Goal: Task Accomplishment & Management: Manage account settings

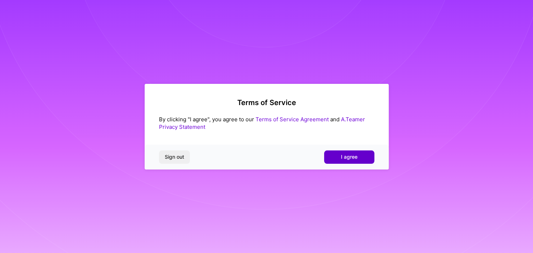
click at [350, 156] on span "I agree" at bounding box center [349, 156] width 17 height 7
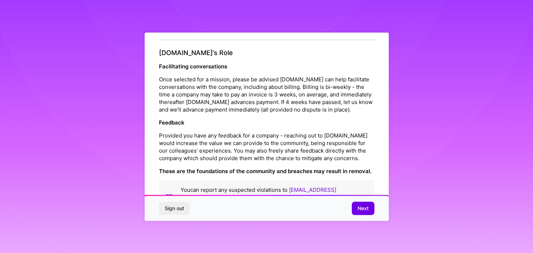
scroll to position [792, 0]
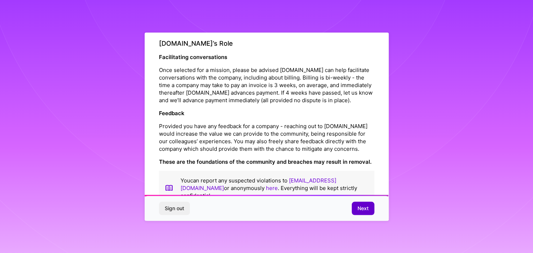
click at [363, 209] on span "Next" at bounding box center [363, 207] width 11 height 7
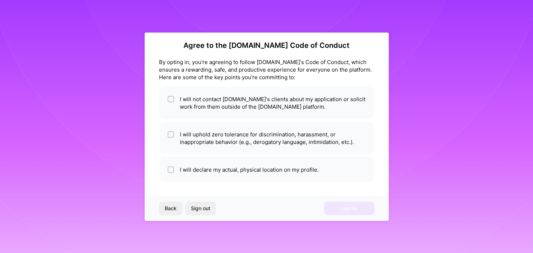
scroll to position [6, 0]
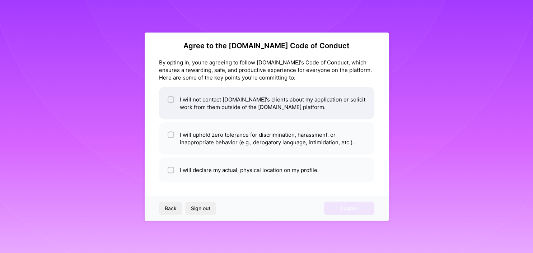
click at [168, 98] on div at bounding box center [171, 99] width 6 height 6
checkbox input "true"
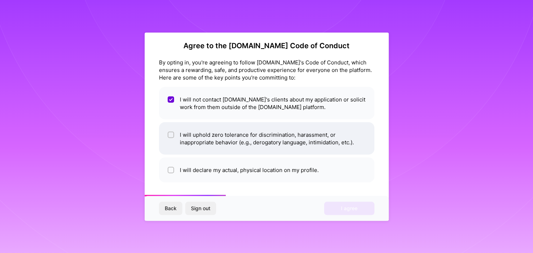
click at [169, 137] on div at bounding box center [171, 134] width 6 height 6
checkbox input "true"
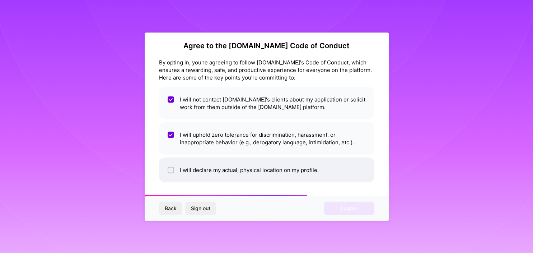
click at [169, 167] on input "checkbox" at bounding box center [171, 169] width 5 height 5
checkbox input "true"
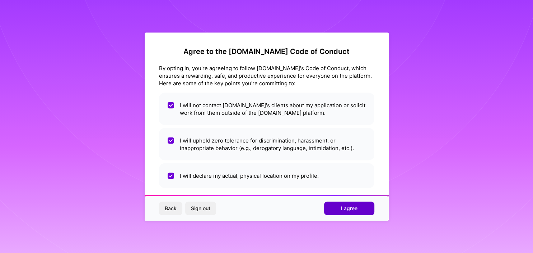
click at [357, 211] on span "I agree" at bounding box center [349, 207] width 17 height 7
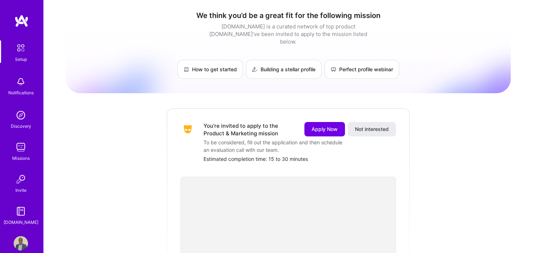
click at [24, 240] on img at bounding box center [21, 243] width 14 height 14
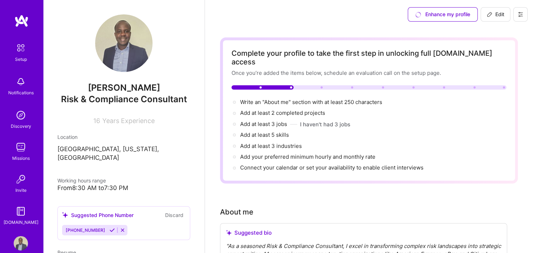
click at [486, 14] on button "Edit" at bounding box center [496, 14] width 30 height 14
select select "US"
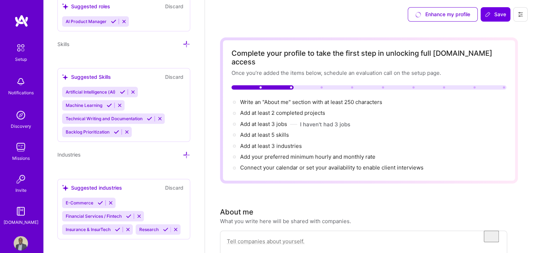
scroll to position [564, 0]
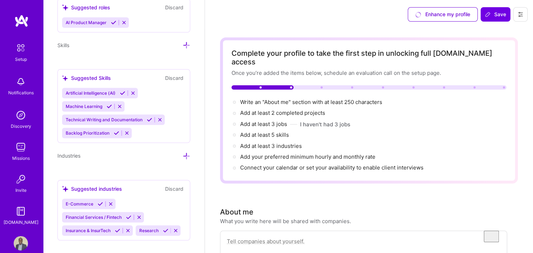
click at [187, 47] on icon at bounding box center [187, 45] width 8 height 8
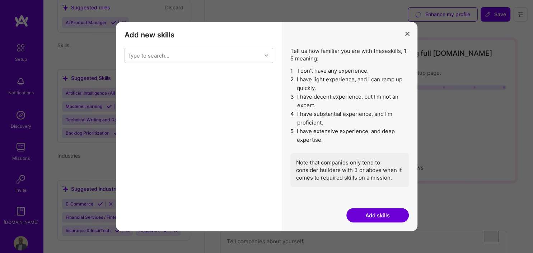
click at [389, 213] on button "Add skills" at bounding box center [378, 215] width 63 height 14
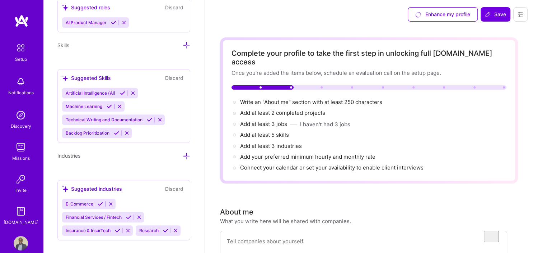
click at [186, 44] on icon at bounding box center [187, 45] width 8 height 8
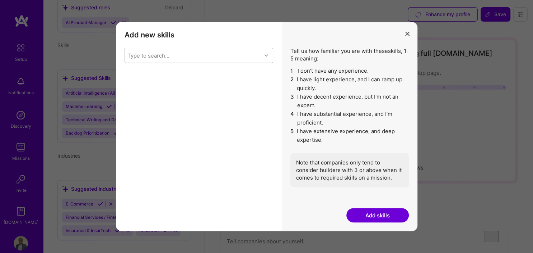
click at [181, 52] on div "Type to search..." at bounding box center [193, 55] width 137 height 14
type input "R"
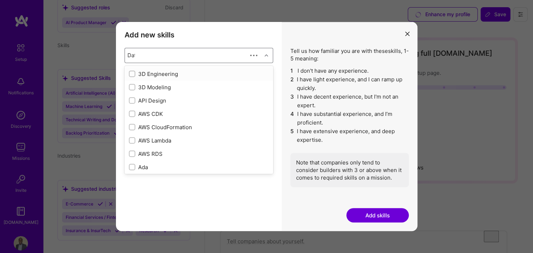
type input "Data"
click at [132, 73] on input "modal" at bounding box center [132, 73] width 5 height 5
checkbox input "false"
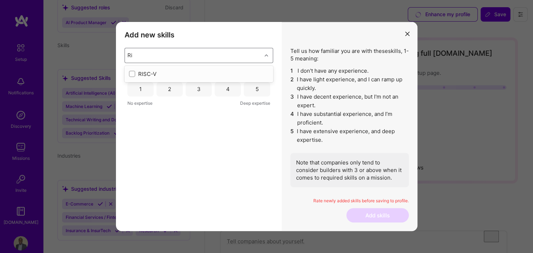
type input "R"
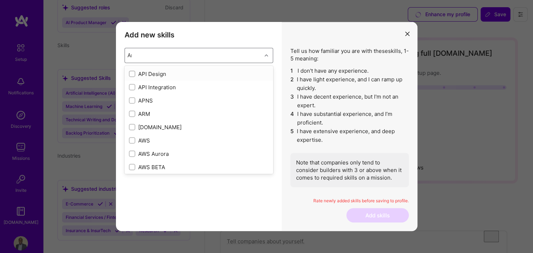
type input "Art"
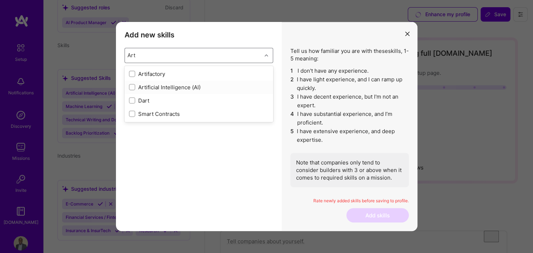
click at [129, 85] on div "modal" at bounding box center [132, 87] width 6 height 6
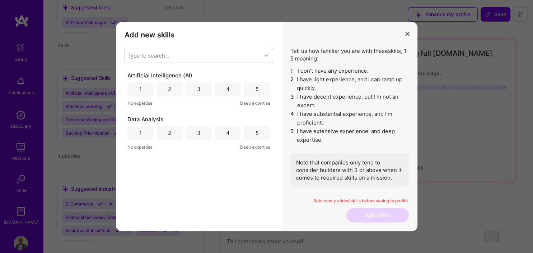
click at [134, 86] on div "1" at bounding box center [141, 89] width 26 height 14
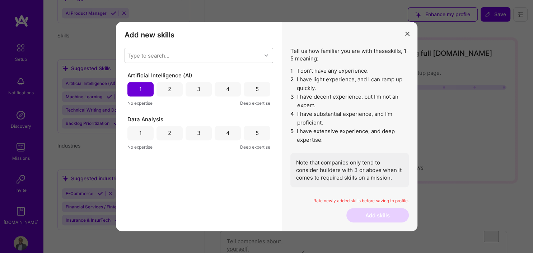
scroll to position [265, 0]
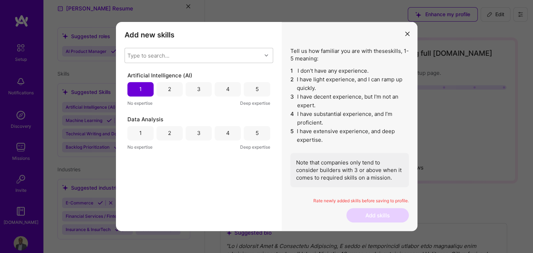
click at [204, 90] on div "3" at bounding box center [199, 89] width 26 height 14
click at [257, 135] on div "5" at bounding box center [256, 133] width 3 height 8
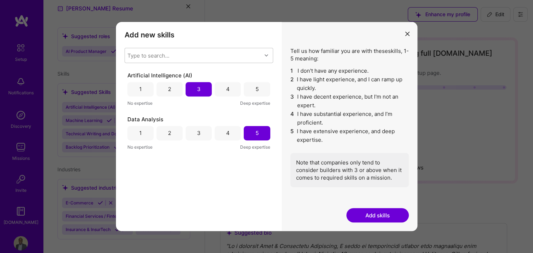
click at [226, 87] on div "4" at bounding box center [228, 89] width 26 height 14
click at [367, 212] on button "Add skills" at bounding box center [378, 215] width 63 height 14
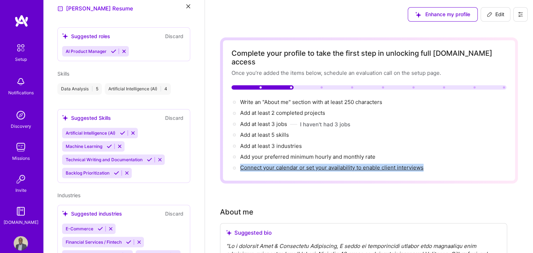
drag, startPoint x: 206, startPoint y: 175, endPoint x: 207, endPoint y: 200, distance: 25.2
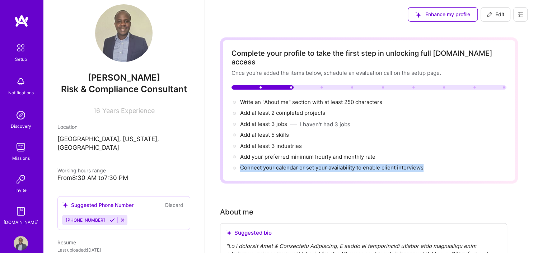
scroll to position [0, 0]
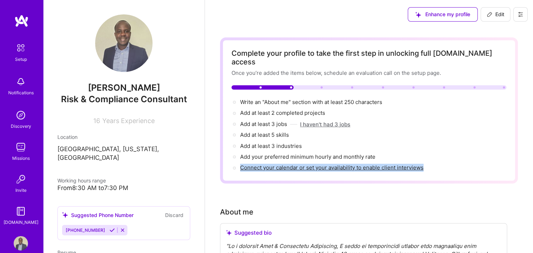
click at [333, 120] on button "I haven't had 3 jobs" at bounding box center [325, 124] width 50 height 8
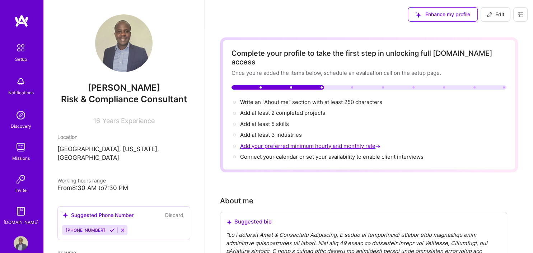
click at [327, 142] on span "Add your preferred minimum hourly and monthly rate →" at bounding box center [311, 145] width 142 height 7
select select "US"
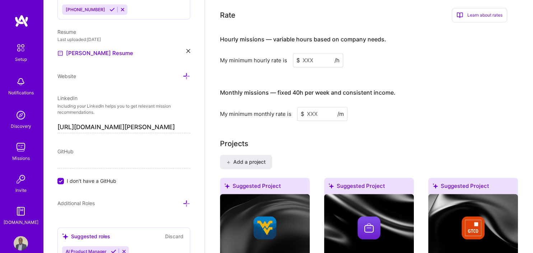
scroll to position [503, 0]
click at [316, 111] on input at bounding box center [322, 114] width 50 height 14
click at [315, 54] on input at bounding box center [318, 61] width 50 height 14
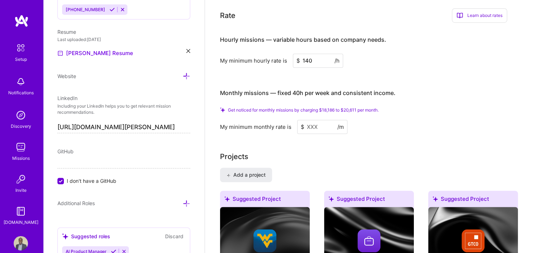
type input "140"
click at [425, 69] on div "Hourly missions — variable hours based on company needs. My minimum hourly rate…" at bounding box center [363, 80] width 287 height 105
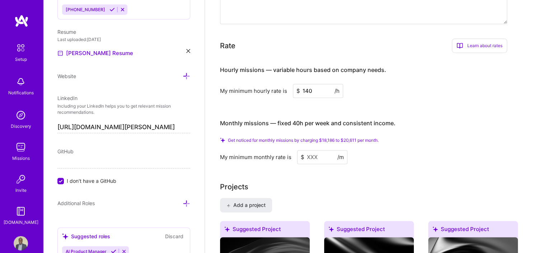
scroll to position [468, 0]
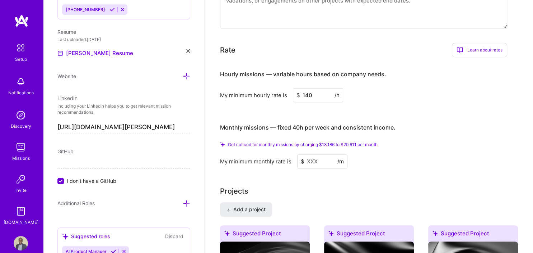
click at [324, 154] on input at bounding box center [322, 161] width 50 height 14
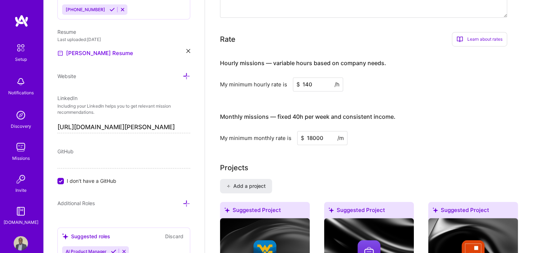
type input "18000"
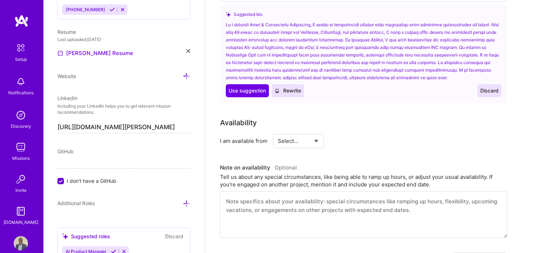
scroll to position [244, 0]
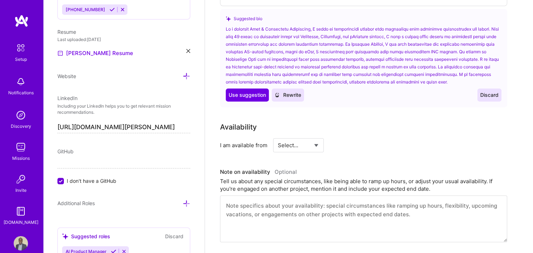
click at [320, 138] on div "Select... Right Now Future Date Not Available" at bounding box center [298, 145] width 51 height 14
click at [278, 136] on select "Select... Right Now Future Date Not Available" at bounding box center [298, 145] width 41 height 18
select select "Right Now"
click option "Right Now" at bounding box center [0, 0] width 0 height 0
click at [356, 138] on input at bounding box center [364, 145] width 43 height 14
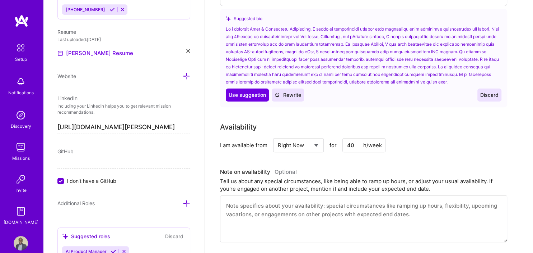
type input "40"
click at [417, 128] on div "Availability I am available from Select... Right Now Future Date Not Available …" at bounding box center [363, 136] width 287 height 31
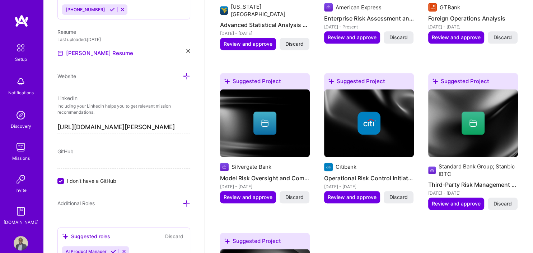
scroll to position [750, 0]
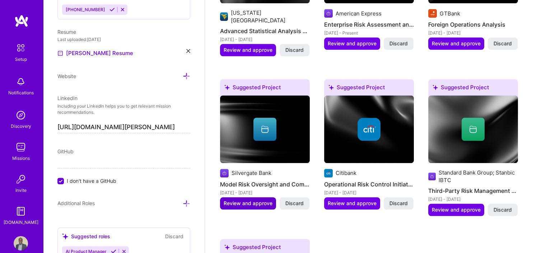
click at [254, 199] on span "Review and approve" at bounding box center [248, 202] width 49 height 7
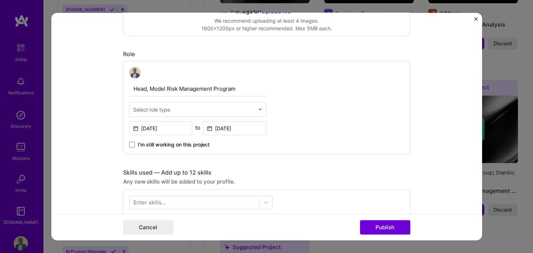
scroll to position [203, 0]
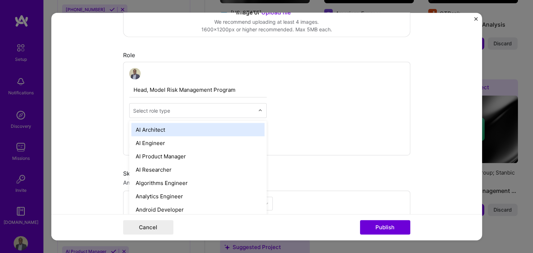
click at [261, 108] on img at bounding box center [260, 110] width 4 height 4
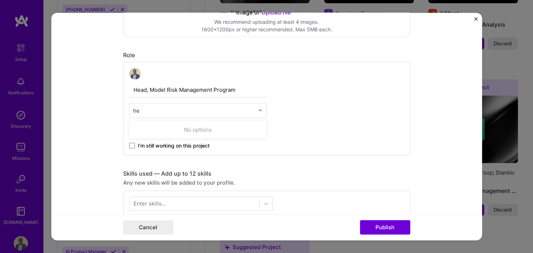
type input "h"
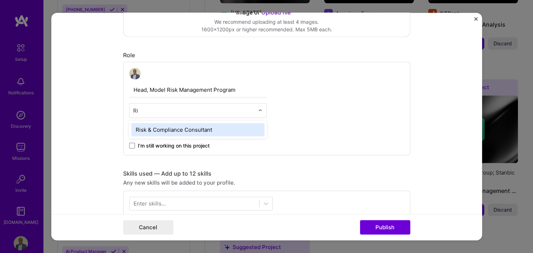
type input "R"
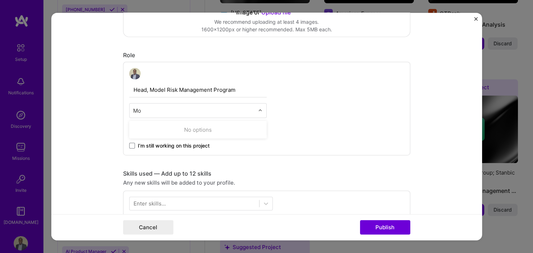
type input "M"
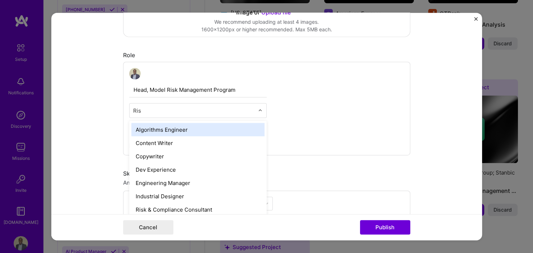
type input "Risk"
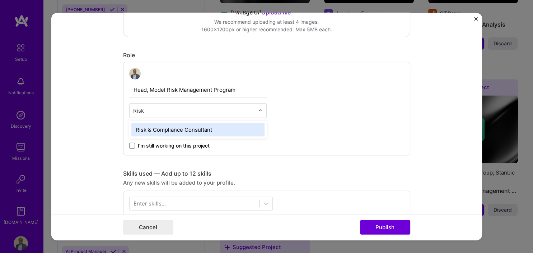
click at [231, 127] on div "Risk & Compliance Consultant" at bounding box center [197, 128] width 133 height 13
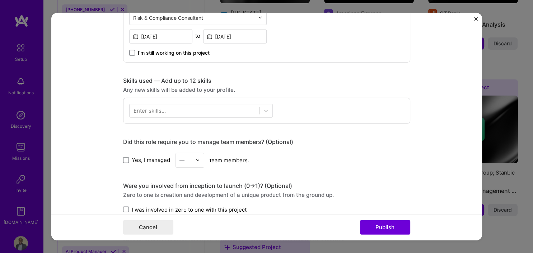
scroll to position [296, 0]
click at [205, 157] on div "Yes, I managed — team members." at bounding box center [266, 158] width 287 height 15
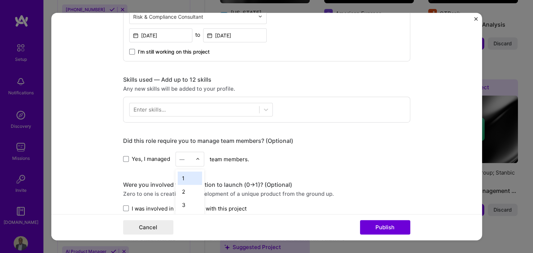
scroll to position [776, 0]
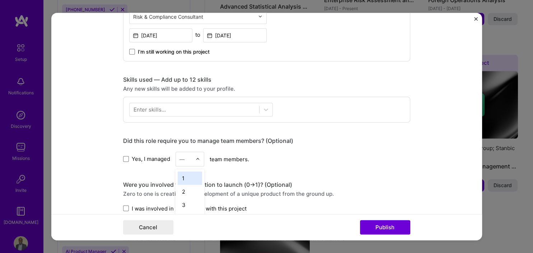
click at [201, 158] on div at bounding box center [200, 159] width 8 height 14
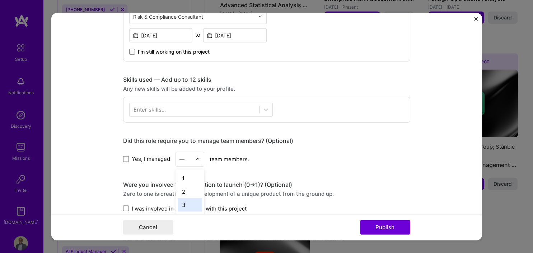
click at [192, 199] on div "3" at bounding box center [190, 204] width 24 height 13
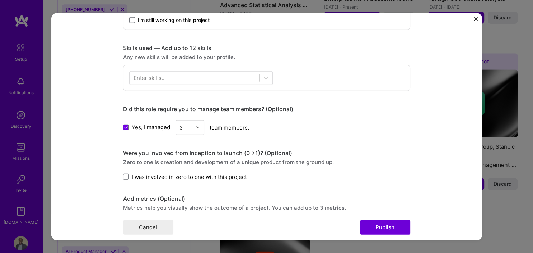
scroll to position [337, 0]
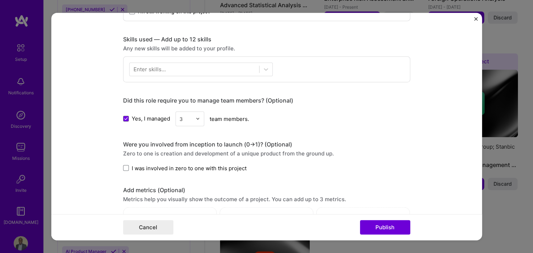
click at [124, 172] on div "Editing suggested project This project is suggested based on your LinkedIn, res…" at bounding box center [266, 100] width 287 height 821
click at [126, 165] on span at bounding box center [126, 168] width 6 height 6
click at [0, 0] on input "I was involved in zero to one with this project" at bounding box center [0, 0] width 0 height 0
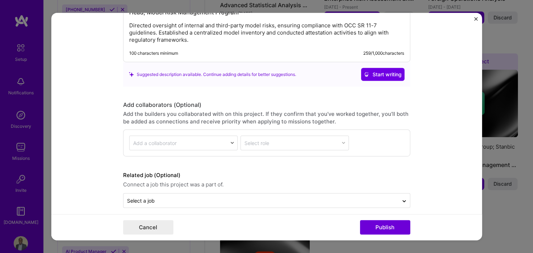
scroll to position [646, 0]
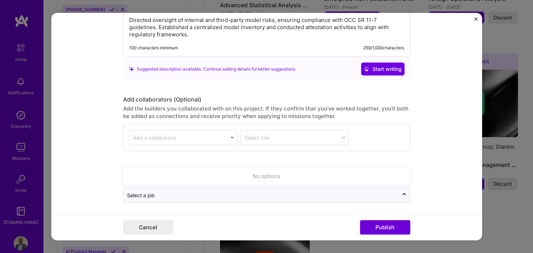
click at [96, 150] on form "Editing suggested project This project is suggested based on your LinkedIn, res…" at bounding box center [266, 126] width 431 height 227
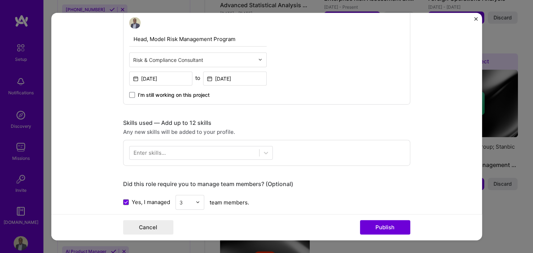
scroll to position [251, 0]
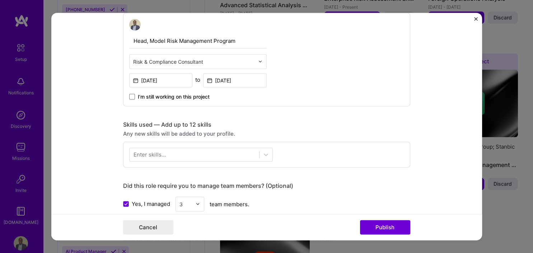
click at [139, 151] on div "Enter skills..." at bounding box center [150, 155] width 32 height 8
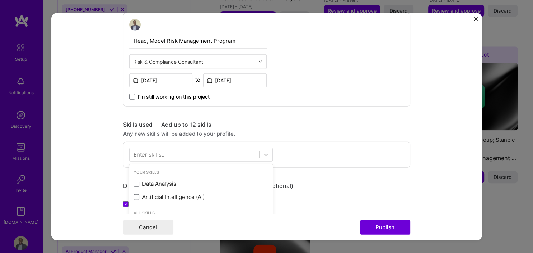
scroll to position [797, 0]
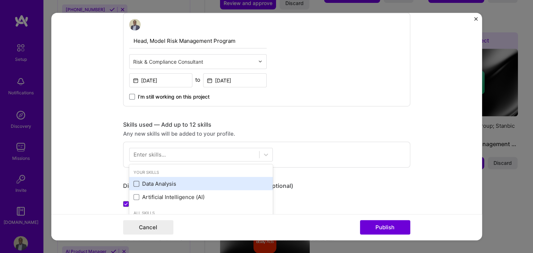
click at [138, 184] on span at bounding box center [137, 183] width 6 height 6
click at [0, 0] on input "checkbox" at bounding box center [0, 0] width 0 height 0
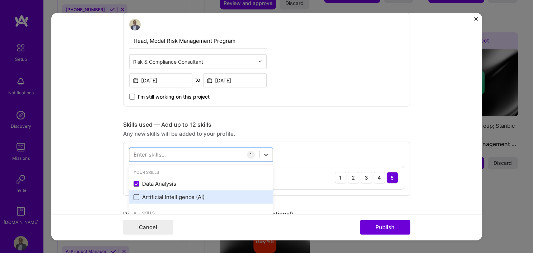
click at [139, 198] on span at bounding box center [137, 197] width 6 height 6
click at [0, 0] on input "checkbox" at bounding box center [0, 0] width 0 height 0
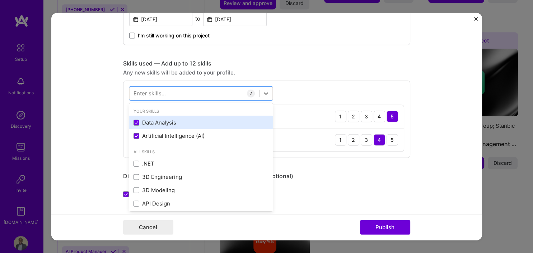
scroll to position [313, 0]
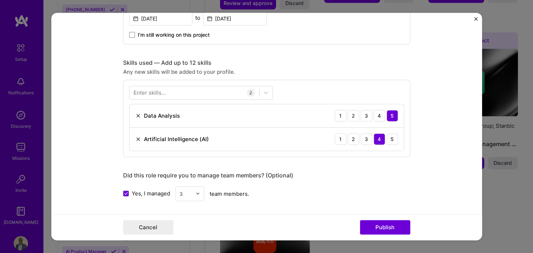
click at [154, 90] on div "Enter skills..." at bounding box center [150, 93] width 32 height 8
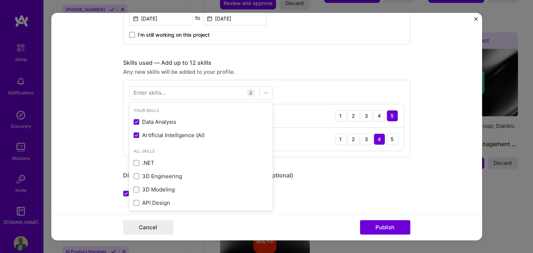
click at [154, 90] on div "Enter skills..." at bounding box center [150, 93] width 32 height 8
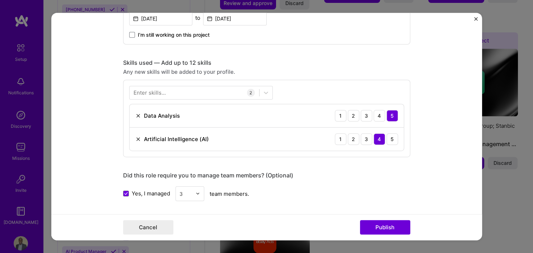
click at [154, 90] on div "Enter skills..." at bounding box center [150, 93] width 32 height 8
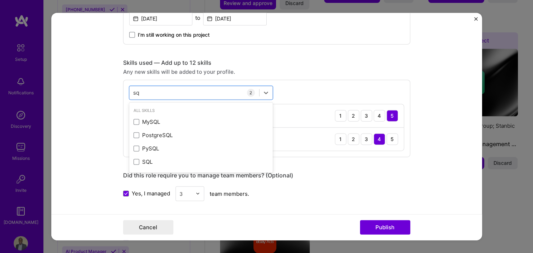
scroll to position [0, 0]
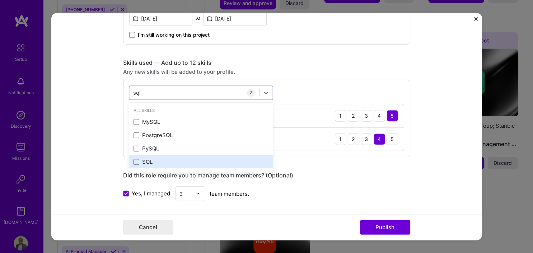
click at [136, 158] on span at bounding box center [137, 161] width 6 height 6
click at [0, 0] on input "checkbox" at bounding box center [0, 0] width 0 height 0
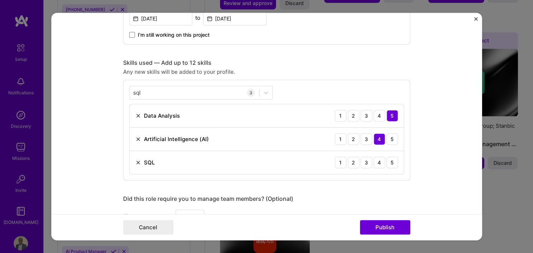
click at [160, 84] on div "sql sql 3 Data Analysis 1 2 3 4 5 Artificial Intelligence (AI) 1 2 3 4 5 SQL 1 …" at bounding box center [266, 129] width 287 height 101
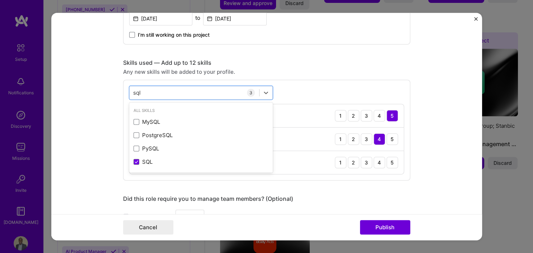
drag, startPoint x: 157, startPoint y: 92, endPoint x: 120, endPoint y: 92, distance: 37.0
click at [120, 92] on form "Editing suggested project This project is suggested based on your LinkedIn, res…" at bounding box center [266, 126] width 431 height 227
type input "s"
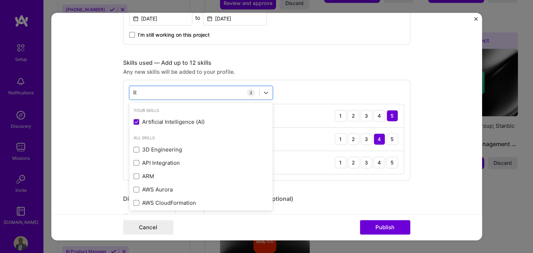
type input "R"
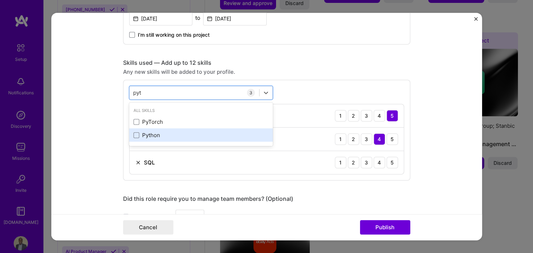
click at [137, 138] on div "Python" at bounding box center [201, 134] width 144 height 13
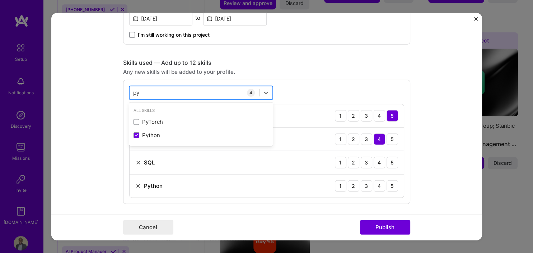
type input "p"
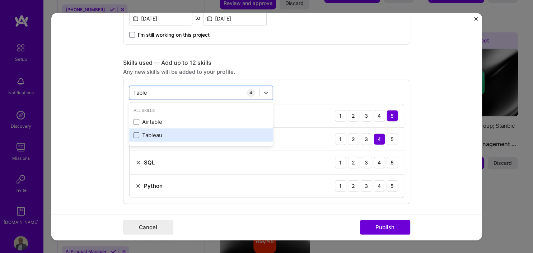
click at [137, 135] on span at bounding box center [137, 135] width 6 height 6
click at [0, 0] on input "checkbox" at bounding box center [0, 0] width 0 height 0
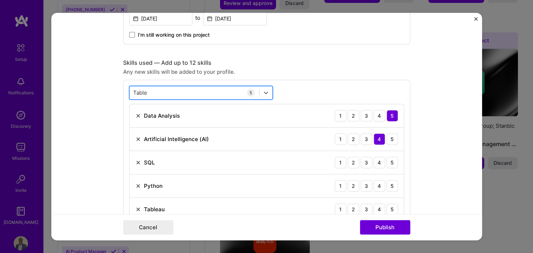
click at [164, 93] on div "Table Table" at bounding box center [195, 93] width 130 height 12
type input "T"
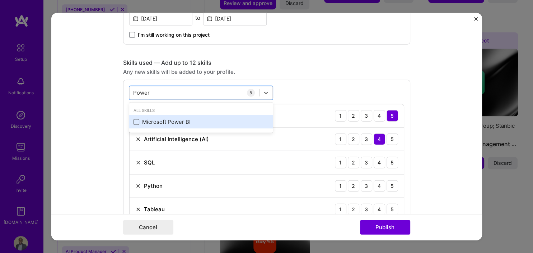
click at [138, 120] on span at bounding box center [137, 122] width 6 height 6
click at [0, 0] on input "checkbox" at bounding box center [0, 0] width 0 height 0
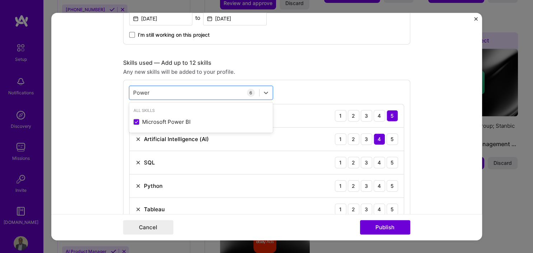
type input "Power"
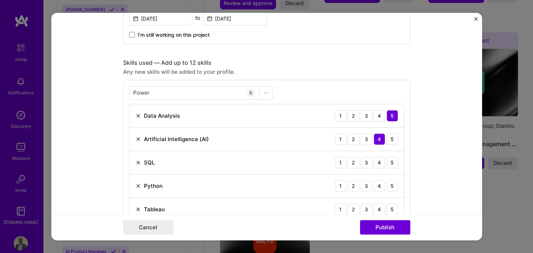
click at [459, 169] on form "Editing suggested project This project is suggested based on your LinkedIn, res…" at bounding box center [266, 126] width 431 height 227
click at [379, 186] on div "4" at bounding box center [379, 185] width 11 height 11
click at [391, 205] on div "5" at bounding box center [392, 208] width 11 height 11
click at [376, 160] on div "4" at bounding box center [379, 161] width 11 height 11
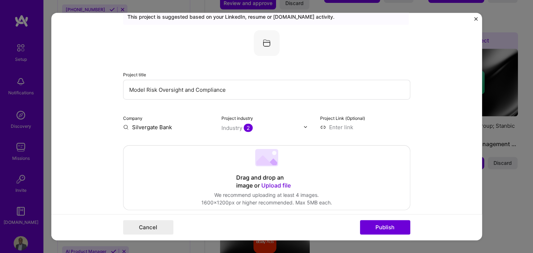
scroll to position [14, 0]
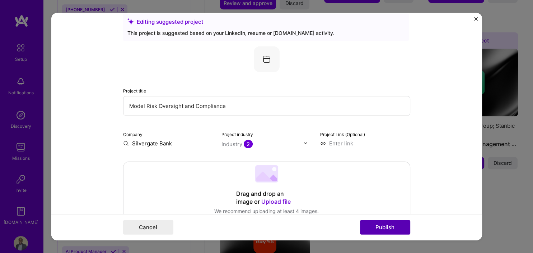
click at [373, 226] on button "Publish" at bounding box center [385, 227] width 50 height 14
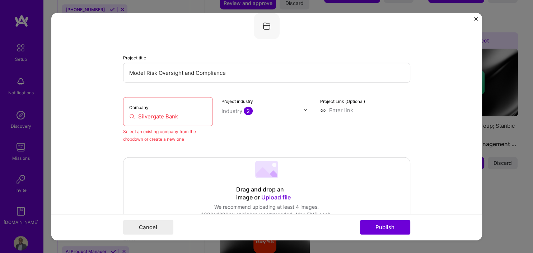
scroll to position [47, 0]
click at [152, 116] on input "Silvergate Bank" at bounding box center [168, 116] width 78 height 8
click at [130, 116] on input "Silvergate Bank" at bounding box center [168, 116] width 78 height 8
drag, startPoint x: 195, startPoint y: 116, endPoint x: 131, endPoint y: 118, distance: 63.6
click at [131, 118] on input "Silvergate Bank" at bounding box center [168, 116] width 78 height 8
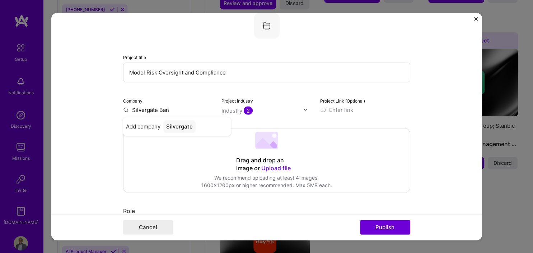
type input "Silvergate Bank"
click at [176, 122] on div "Silvergate Bank" at bounding box center [186, 126] width 47 height 13
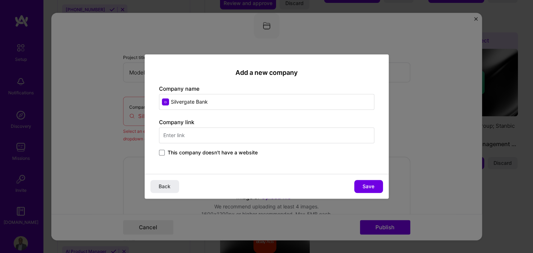
click at [185, 140] on input "text" at bounding box center [267, 135] width 216 height 16
type input "www.silvergate.com"
click at [368, 186] on span "Save" at bounding box center [369, 185] width 12 height 7
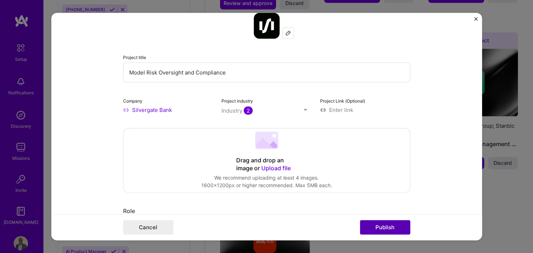
click at [397, 228] on button "Publish" at bounding box center [385, 227] width 50 height 14
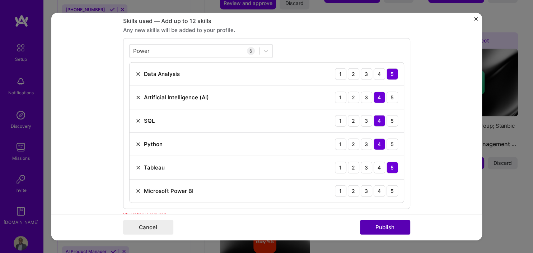
scroll to position [358, 0]
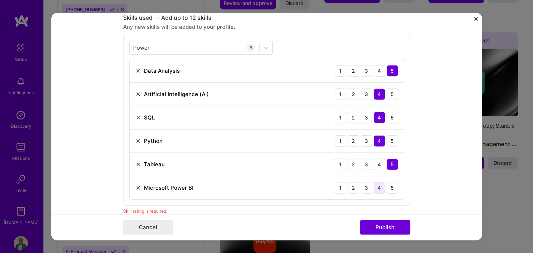
click at [382, 187] on div "4" at bounding box center [379, 186] width 11 height 11
click at [393, 230] on button "Publish" at bounding box center [385, 227] width 50 height 14
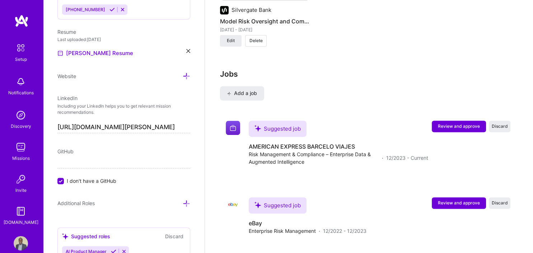
scroll to position [1047, 0]
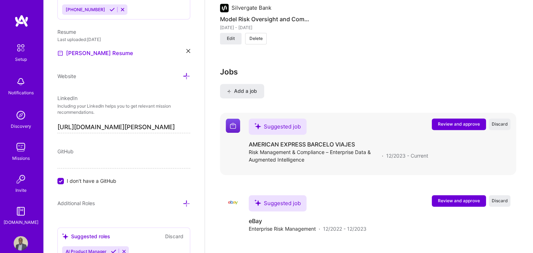
click at [454, 121] on span "Review and approve" at bounding box center [459, 124] width 42 height 6
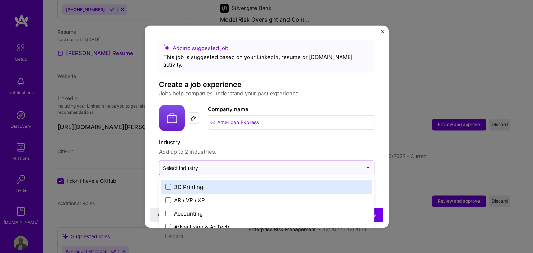
click at [281, 166] on div "Select industry 0" at bounding box center [262, 167] width 207 height 14
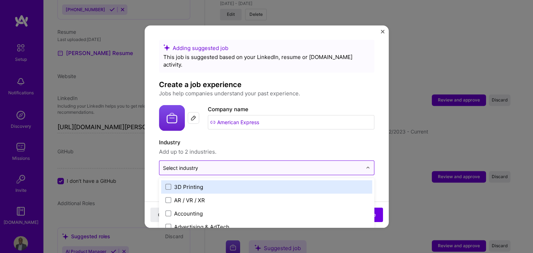
scroll to position [1075, 0]
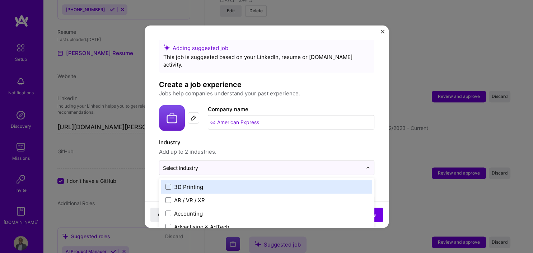
click at [302, 138] on label "Industry" at bounding box center [267, 142] width 216 height 9
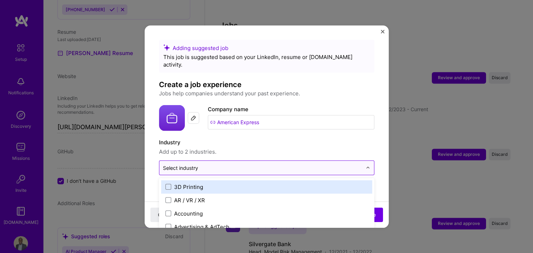
click at [261, 163] on input "text" at bounding box center [262, 167] width 199 height 8
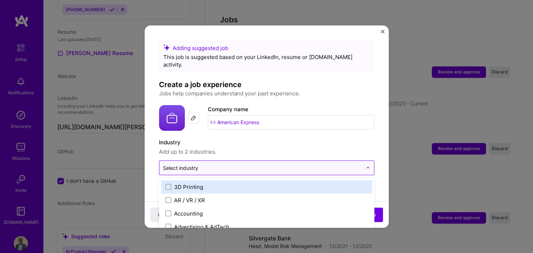
scroll to position [1102, 0]
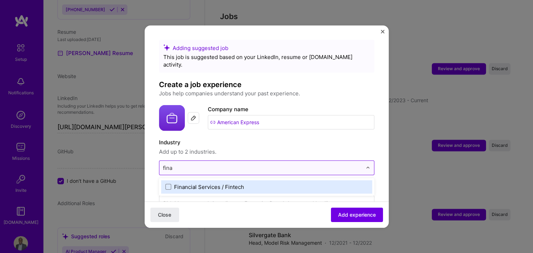
type input "finan"
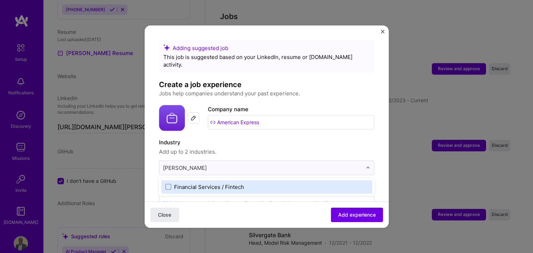
click at [170, 182] on label "Financial Services / Fintech" at bounding box center [267, 186] width 203 height 8
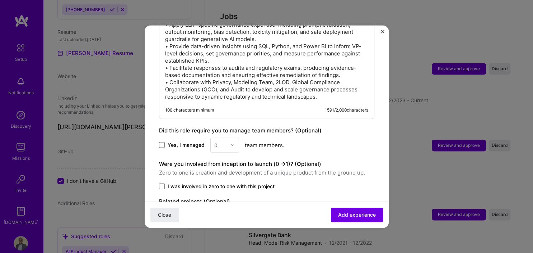
scroll to position [453, 0]
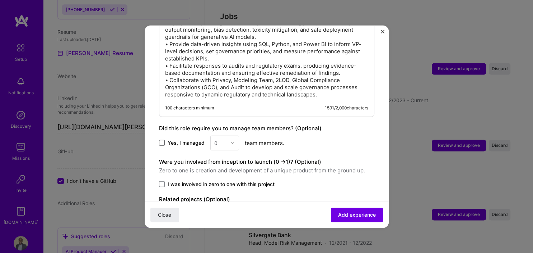
click at [163, 140] on span at bounding box center [162, 143] width 6 height 6
click at [0, 0] on input "Yes, I managed" at bounding box center [0, 0] width 0 height 0
click at [234, 136] on div at bounding box center [235, 142] width 8 height 14
click at [224, 155] on div "1" at bounding box center [225, 161] width 24 height 13
click at [163, 181] on span at bounding box center [162, 184] width 6 height 6
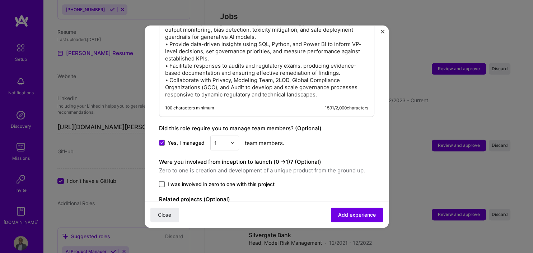
click at [0, 0] on input "I was involved in zero to one with this project" at bounding box center [0, 0] width 0 height 0
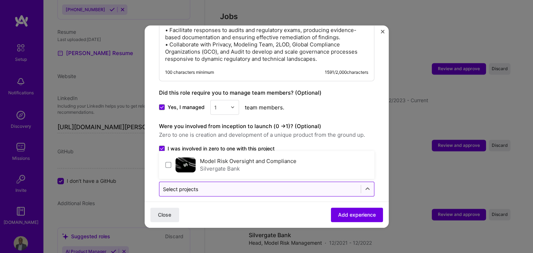
click at [352, 185] on input "text" at bounding box center [260, 189] width 194 height 8
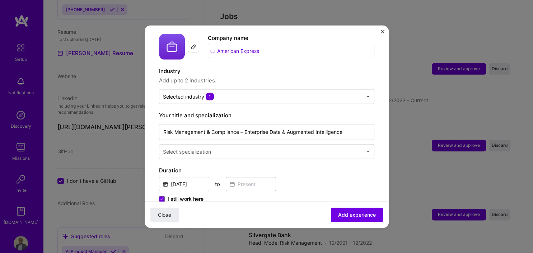
scroll to position [69, 0]
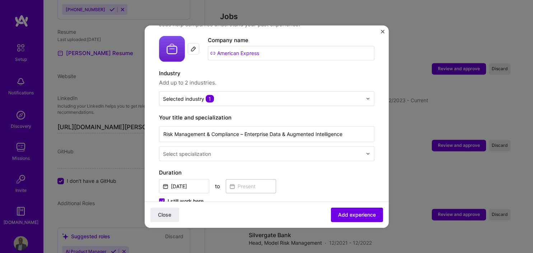
click at [331, 137] on div "Risk Management & Compliance – Enterprise Data & Augmented Intelligence Select …" at bounding box center [267, 142] width 216 height 36
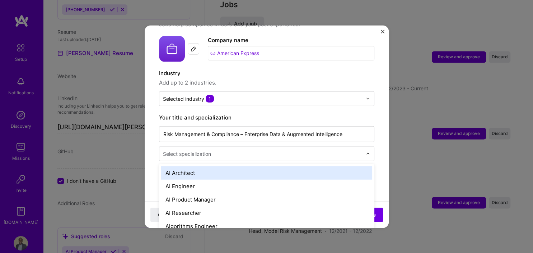
click at [366, 146] on div "Select specialization" at bounding box center [262, 153] width 207 height 14
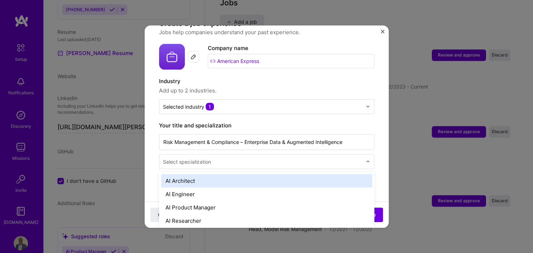
scroll to position [1138, 0]
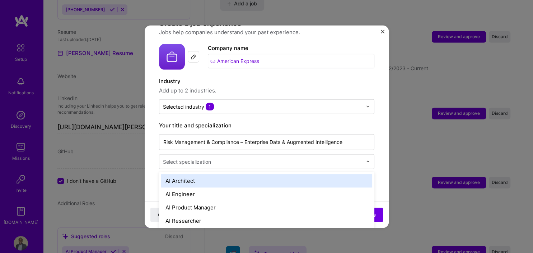
click at [357, 157] on div at bounding box center [263, 161] width 201 height 9
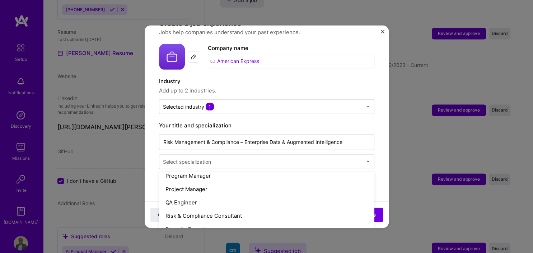
scroll to position [723, 0]
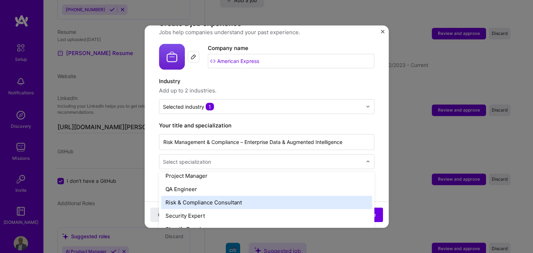
click at [266, 195] on div "Risk & Compliance Consultant" at bounding box center [266, 201] width 211 height 13
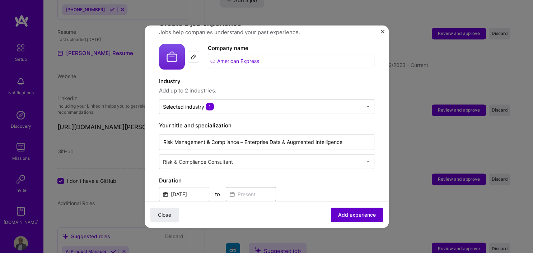
click at [360, 212] on span "Add experience" at bounding box center [357, 214] width 38 height 7
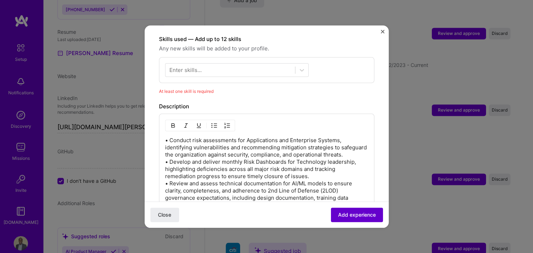
scroll to position [248, 0]
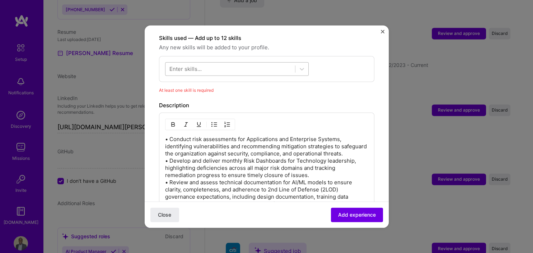
click at [275, 63] on div at bounding box center [231, 69] width 130 height 12
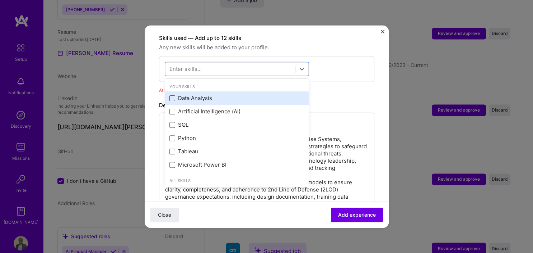
click at [173, 95] on span at bounding box center [173, 98] width 6 height 6
click at [0, 0] on input "checkbox" at bounding box center [0, 0] width 0 height 0
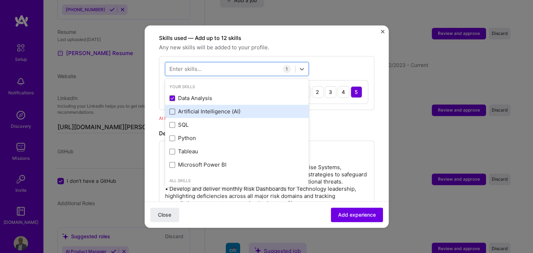
click at [173, 108] on span at bounding box center [173, 111] width 6 height 6
click at [0, 0] on input "checkbox" at bounding box center [0, 0] width 0 height 0
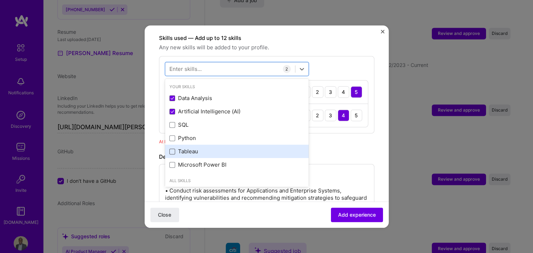
click at [172, 148] on span at bounding box center [173, 151] width 6 height 6
click at [0, 0] on input "checkbox" at bounding box center [0, 0] width 0 height 0
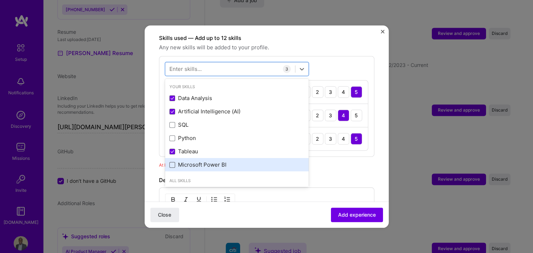
click at [173, 162] on span at bounding box center [173, 165] width 6 height 6
click at [0, 0] on input "checkbox" at bounding box center [0, 0] width 0 height 0
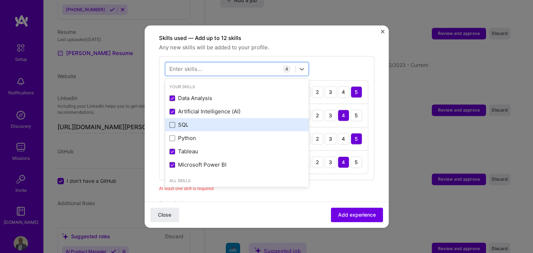
click at [172, 122] on span at bounding box center [173, 125] width 6 height 6
click at [0, 0] on input "checkbox" at bounding box center [0, 0] width 0 height 0
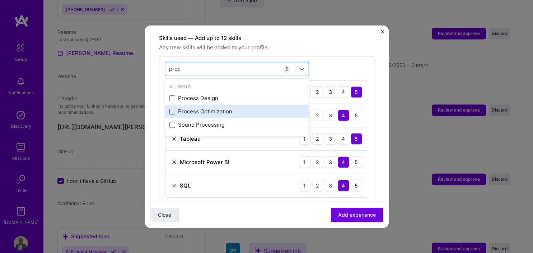
click at [173, 108] on span at bounding box center [173, 111] width 6 height 6
click at [0, 0] on input "checkbox" at bounding box center [0, 0] width 0 height 0
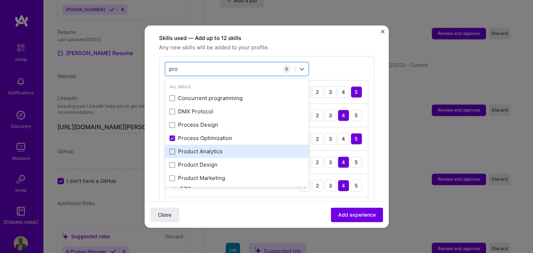
click at [173, 148] on span at bounding box center [173, 151] width 6 height 6
click at [0, 0] on input "checkbox" at bounding box center [0, 0] width 0 height 0
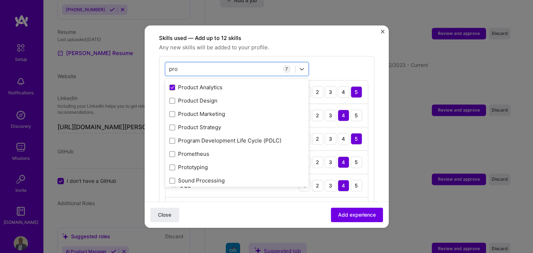
scroll to position [69, 0]
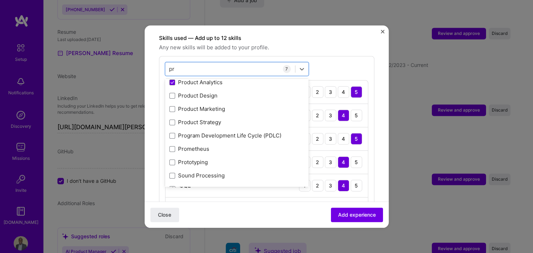
type input "p"
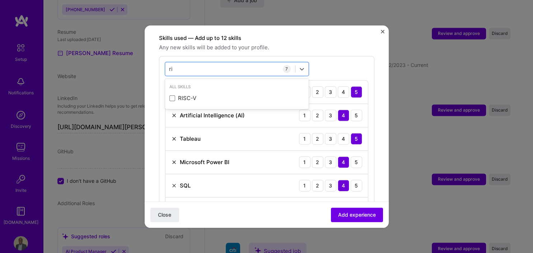
type input "r"
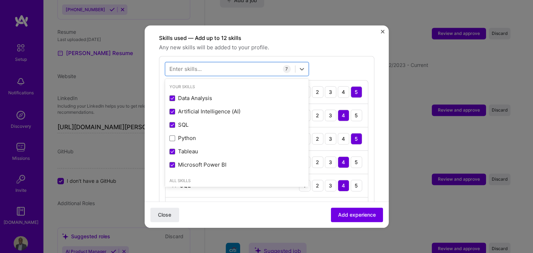
click at [361, 56] on div "option Product Analytics, selected. option RISC-V focused, 0 of 2. 378 results …" at bounding box center [267, 153] width 216 height 194
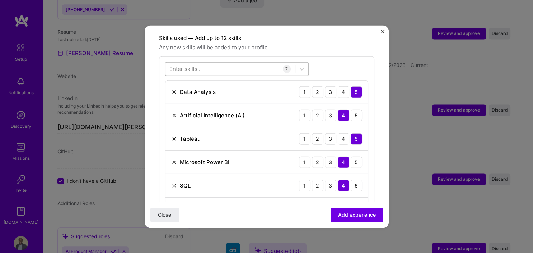
click at [255, 63] on div at bounding box center [231, 69] width 130 height 12
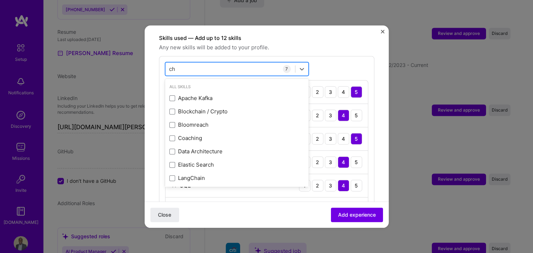
type input "c"
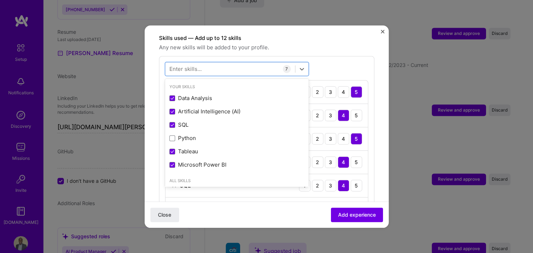
click at [343, 56] on div "option Product Analytics, selected. option Blockchain / Crypto focused, 0 of 2.…" at bounding box center [267, 153] width 216 height 194
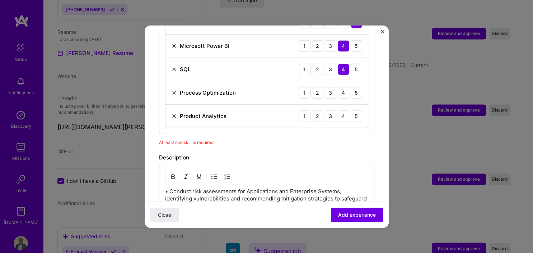
scroll to position [363, 0]
click at [346, 111] on div "4" at bounding box center [343, 116] width 11 height 11
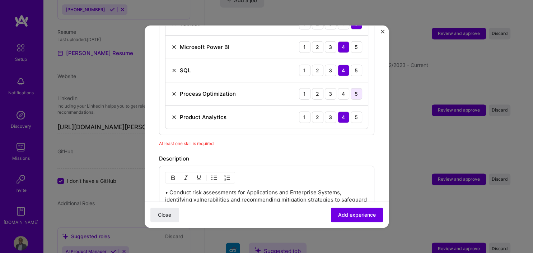
click at [357, 88] on div "5" at bounding box center [356, 93] width 11 height 11
click at [369, 212] on span "Add experience" at bounding box center [357, 214] width 38 height 7
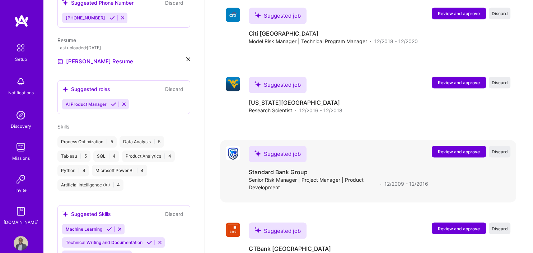
scroll to position [1188, 0]
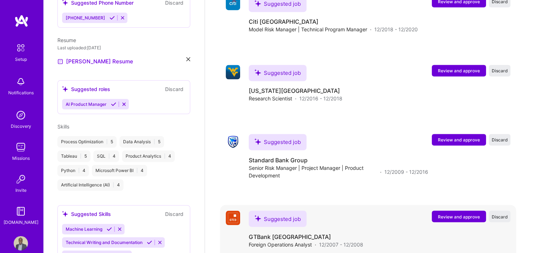
click at [456, 213] on span "Review and approve" at bounding box center [459, 216] width 42 height 6
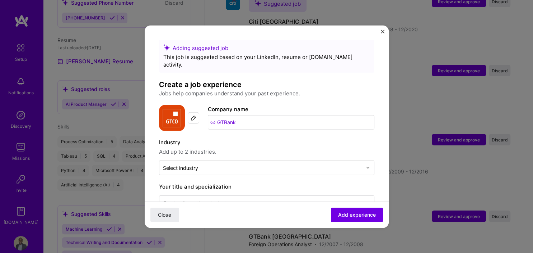
click at [284, 115] on input "GTBank" at bounding box center [291, 122] width 167 height 14
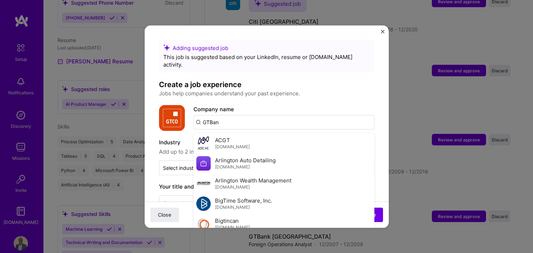
type input "GTBank"
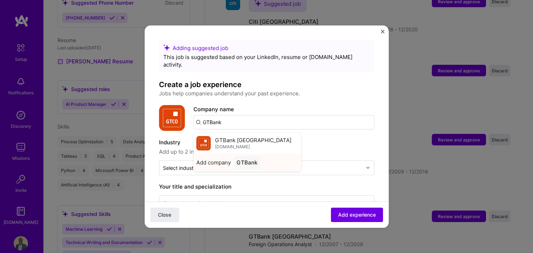
click at [253, 156] on div "GTBank" at bounding box center [247, 162] width 27 height 13
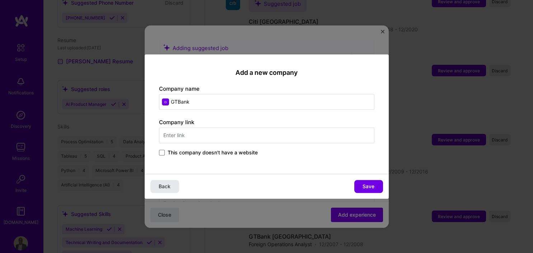
click at [170, 185] on span "Back" at bounding box center [165, 185] width 12 height 7
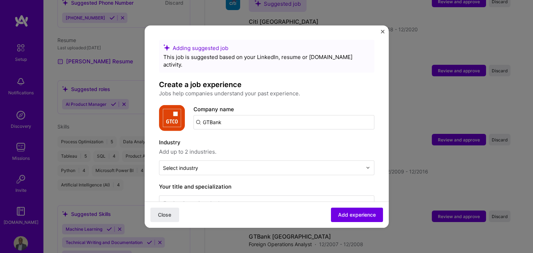
click at [379, 32] on div "Adding suggested job This job is suggested based on your LinkedIn, resume or A.…" at bounding box center [267, 126] width 244 height 202
click at [383, 29] on div "Adding suggested job This job is suggested based on your LinkedIn, resume or A.…" at bounding box center [267, 126] width 244 height 202
click at [382, 31] on img "Close" at bounding box center [383, 31] width 4 height 4
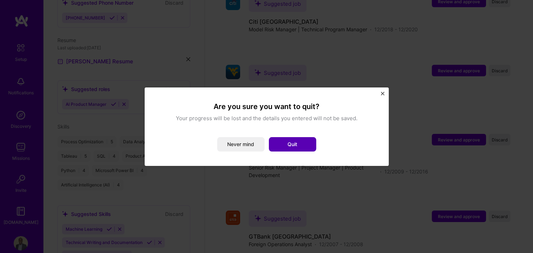
click at [286, 146] on button "Quit" at bounding box center [292, 144] width 47 height 14
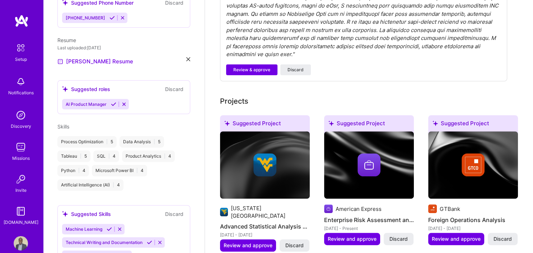
scroll to position [250, 0]
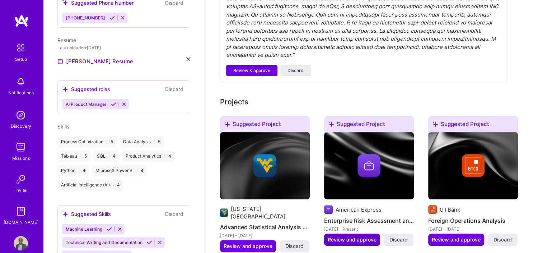
click at [358, 236] on span "Review and approve" at bounding box center [352, 239] width 49 height 7
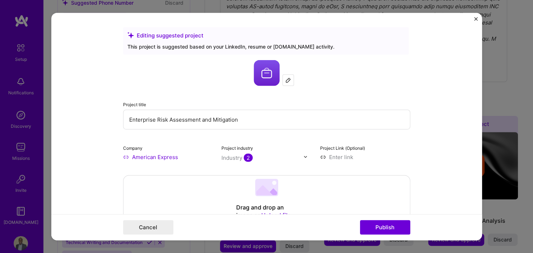
click at [267, 123] on input "Enterprise Risk Assessment and Mitigation" at bounding box center [266, 119] width 287 height 20
type input "Enterprise Risk Assessment and Mitigation"
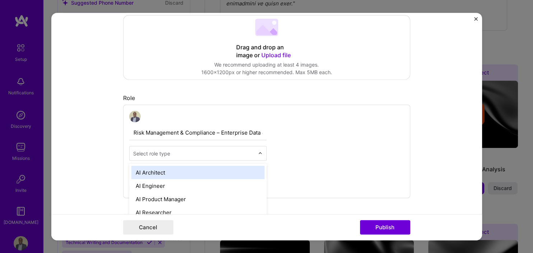
scroll to position [161, 0]
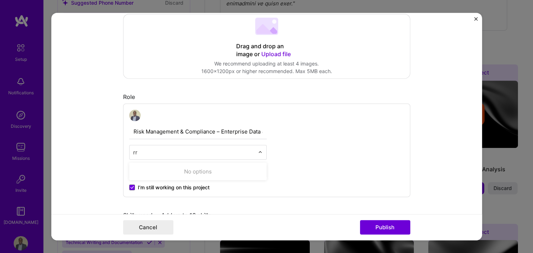
type input "r"
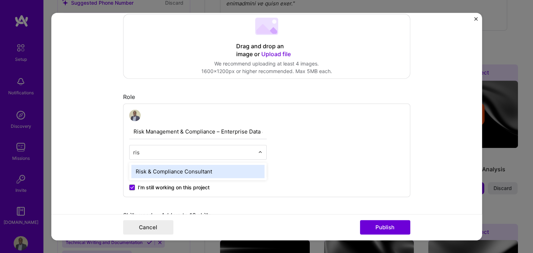
type input "risk"
click at [225, 170] on div "Risk & Compliance Consultant" at bounding box center [197, 170] width 133 height 13
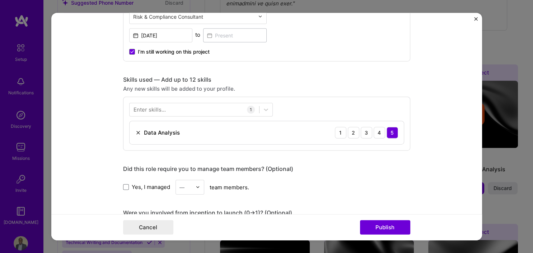
scroll to position [296, 0]
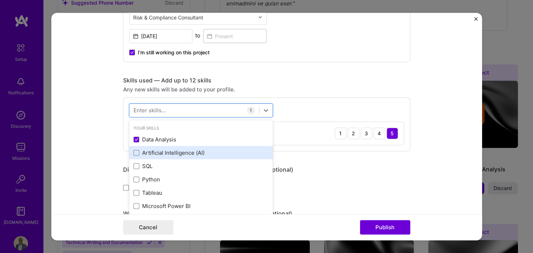
click at [141, 156] on div "Artificial Intelligence (AI)" at bounding box center [201, 152] width 144 height 13
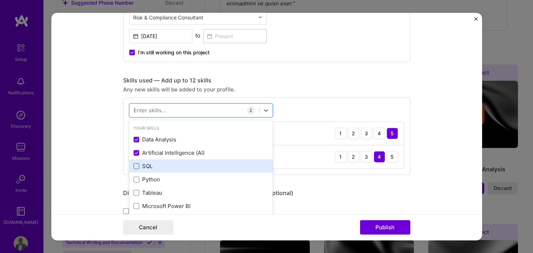
click at [134, 166] on span at bounding box center [137, 166] width 6 height 6
click at [0, 0] on input "checkbox" at bounding box center [0, 0] width 0 height 0
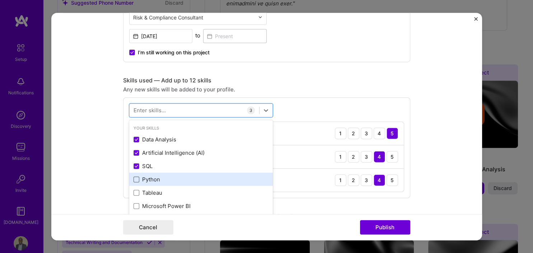
click at [134, 178] on span at bounding box center [137, 179] width 6 height 6
click at [0, 0] on input "checkbox" at bounding box center [0, 0] width 0 height 0
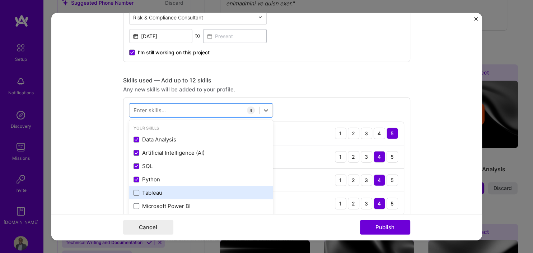
click at [134, 194] on span at bounding box center [137, 192] width 6 height 6
click at [0, 0] on input "checkbox" at bounding box center [0, 0] width 0 height 0
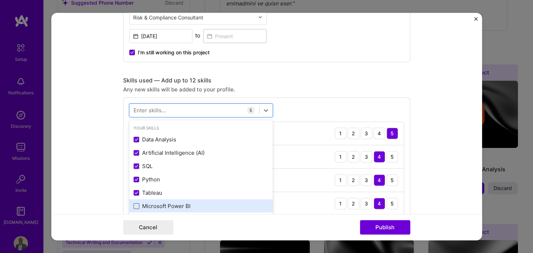
click at [138, 205] on span at bounding box center [137, 206] width 6 height 6
click at [0, 0] on input "checkbox" at bounding box center [0, 0] width 0 height 0
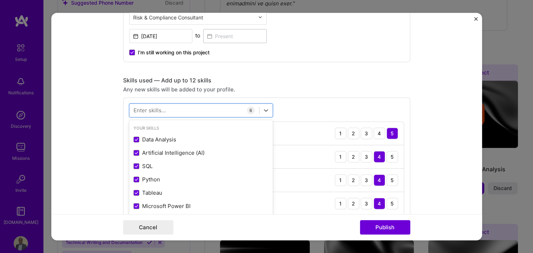
click at [454, 193] on form "Editing suggested project This project is suggested based on your LinkedIn, res…" at bounding box center [266, 126] width 431 height 227
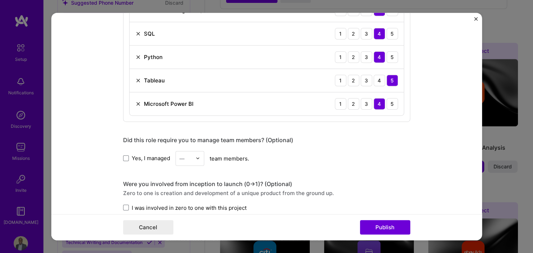
scroll to position [325, 0]
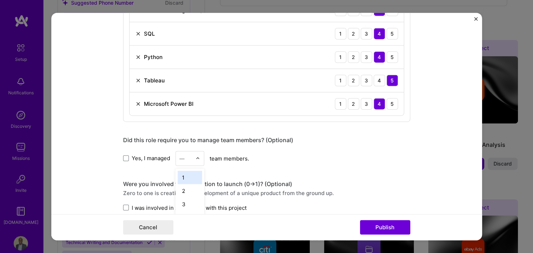
click at [190, 179] on div "1" at bounding box center [190, 176] width 24 height 13
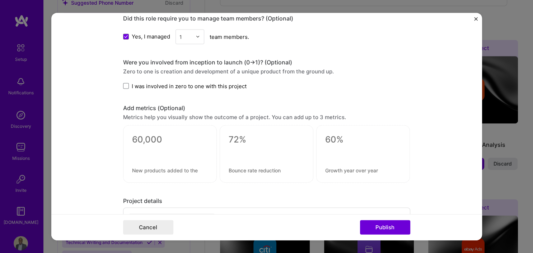
scroll to position [571, 0]
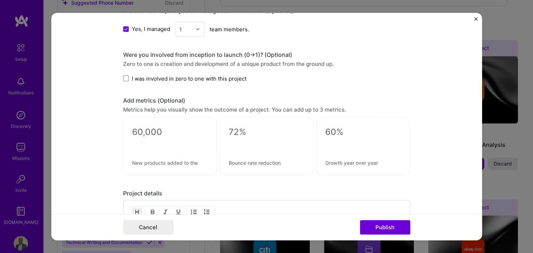
click at [131, 75] on label "I was involved in zero to one with this project" at bounding box center [185, 78] width 124 height 8
click at [0, 0] on input "I was involved in zero to one with this project" at bounding box center [0, 0] width 0 height 0
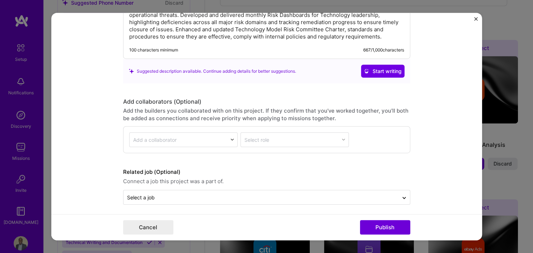
scroll to position [812, 0]
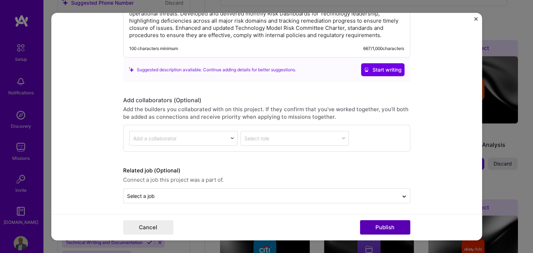
click at [392, 228] on button "Publish" at bounding box center [385, 227] width 50 height 14
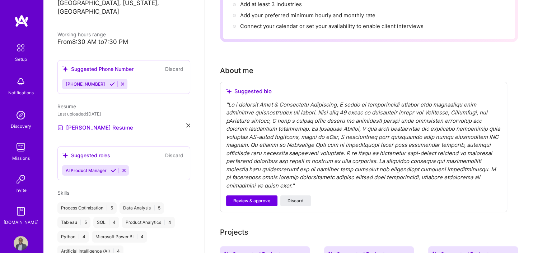
scroll to position [109, 0]
click at [249, 195] on button "Review & approve" at bounding box center [251, 200] width 51 height 11
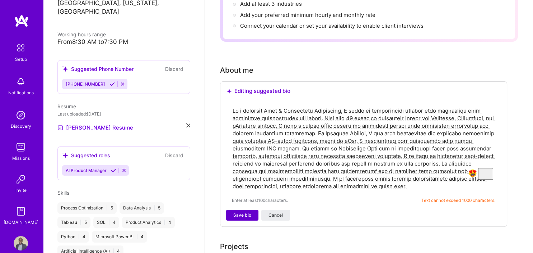
click at [246, 212] on span "Save bio" at bounding box center [243, 215] width 18 height 6
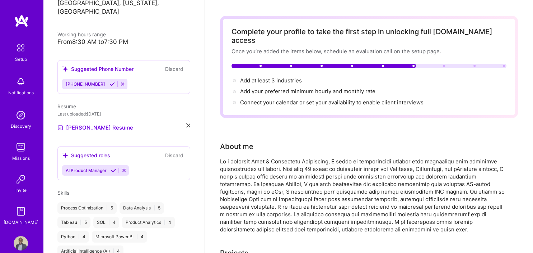
scroll to position [22, 0]
click at [290, 77] on span "Add at least 3 industries →" at bounding box center [274, 80] width 68 height 7
select select "US"
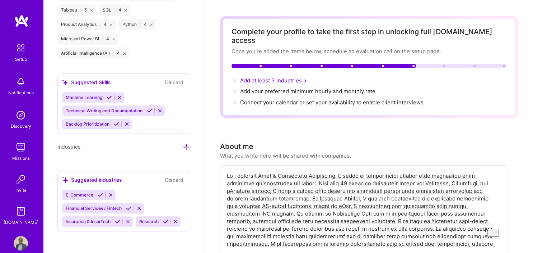
scroll to position [629, 0]
click at [126, 207] on icon at bounding box center [128, 207] width 5 height 5
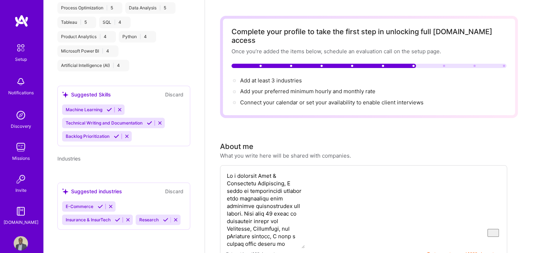
scroll to position [333, 0]
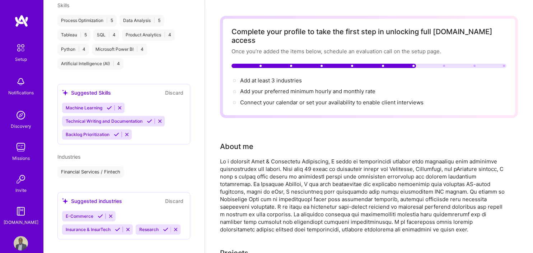
click at [131, 221] on div "E-Commerce Insurance & InsurTech Research" at bounding box center [124, 223] width 124 height 24
click at [98, 213] on icon at bounding box center [100, 215] width 5 height 5
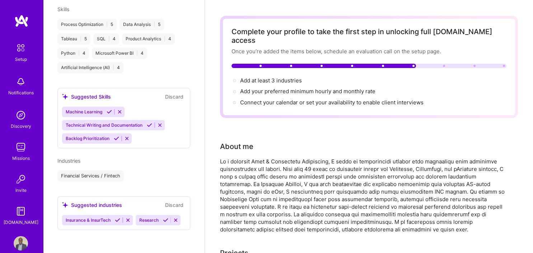
scroll to position [320, 0]
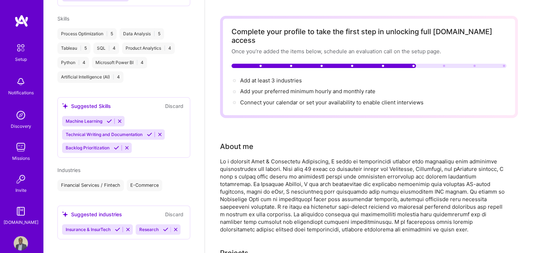
click at [114, 226] on button at bounding box center [118, 229] width 10 height 6
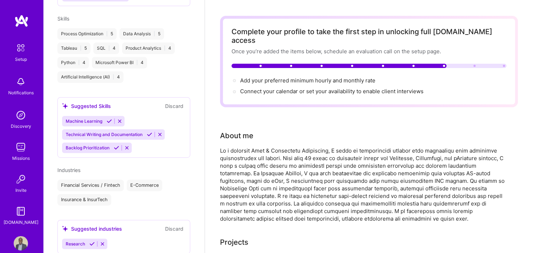
click at [89, 241] on icon at bounding box center [91, 243] width 5 height 5
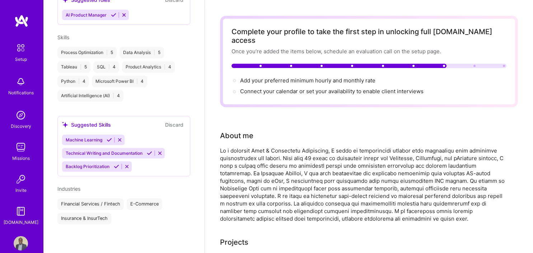
scroll to position [292, 0]
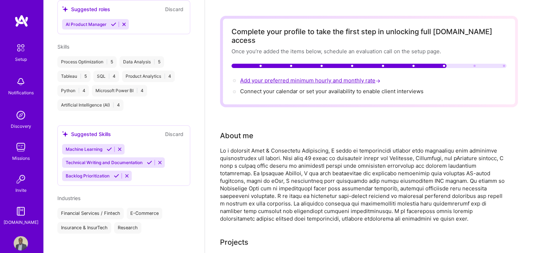
click at [282, 77] on span "Add your preferred minimum hourly and monthly rate →" at bounding box center [311, 80] width 142 height 7
select select "US"
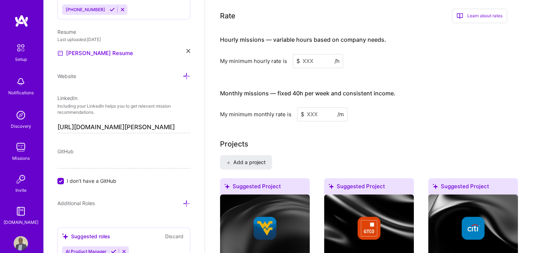
scroll to position [447, 0]
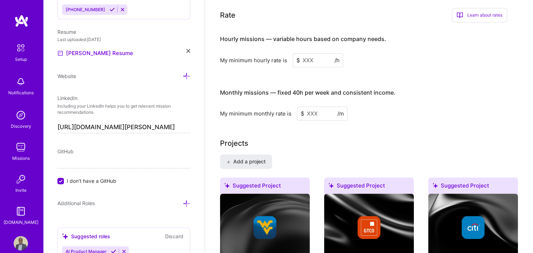
click at [315, 53] on input at bounding box center [318, 60] width 50 height 14
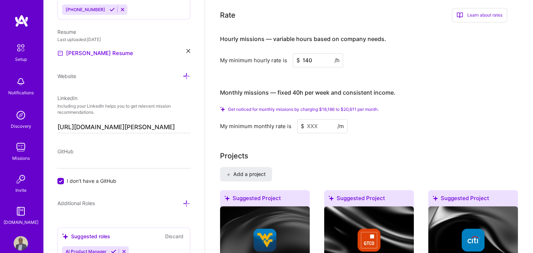
type input "140"
click at [321, 120] on input at bounding box center [322, 126] width 50 height 14
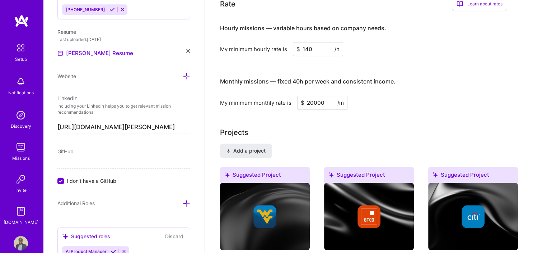
type input "20000"
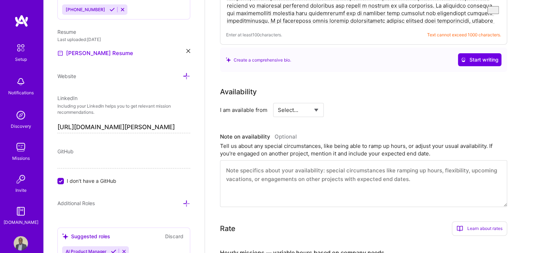
scroll to position [224, 0]
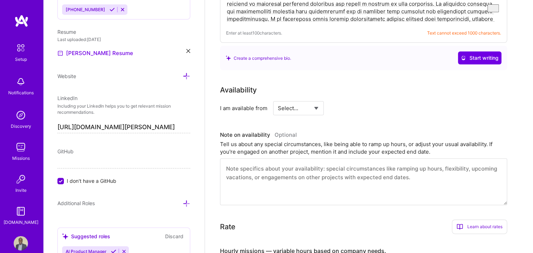
click at [278, 99] on select "Select... Right Now Future Date Not Available" at bounding box center [298, 108] width 41 height 18
select select "Right Now"
click option "Right Now" at bounding box center [0, 0] width 0 height 0
click at [359, 101] on input at bounding box center [364, 108] width 43 height 14
type input "40"
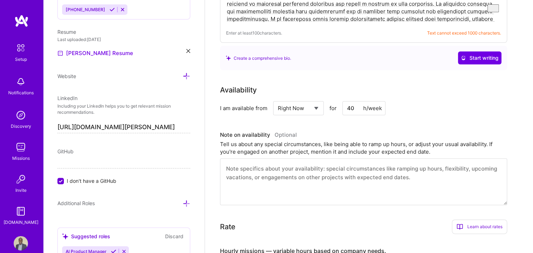
click at [412, 105] on div "I am available from Select... Right Now Future Date Not Available for 40 h/week" at bounding box center [363, 108] width 287 height 14
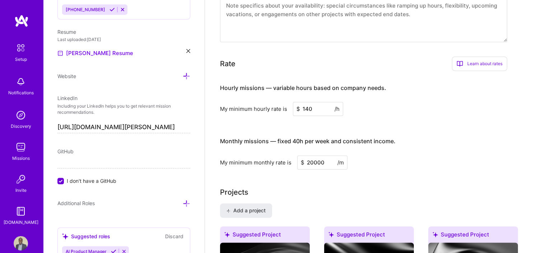
scroll to position [388, 0]
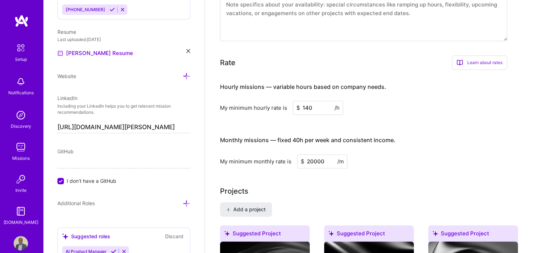
click at [484, 57] on div "Learn about rates" at bounding box center [479, 62] width 55 height 14
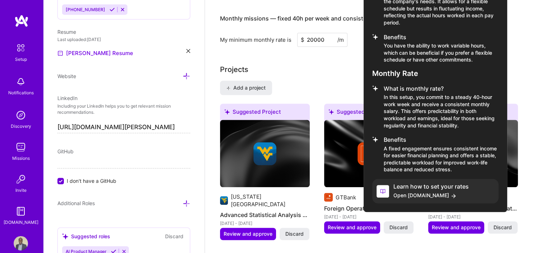
scroll to position [507, 0]
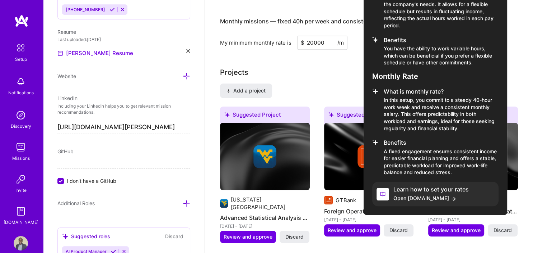
click at [519, 52] on div at bounding box center [266, 126] width 533 height 253
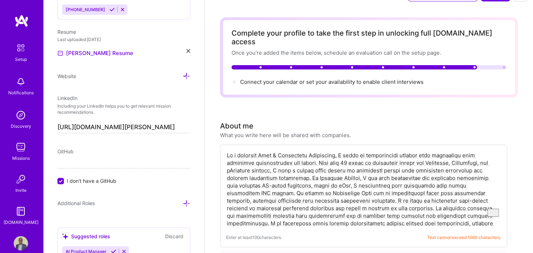
scroll to position [0, 0]
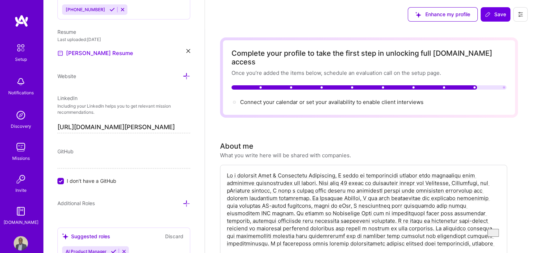
click at [496, 85] on div at bounding box center [369, 87] width 275 height 4
click at [348, 140] on h3 "About me" at bounding box center [285, 145] width 131 height 11
click at [321, 151] on div "What you write here will be shared with companies." at bounding box center [285, 155] width 131 height 8
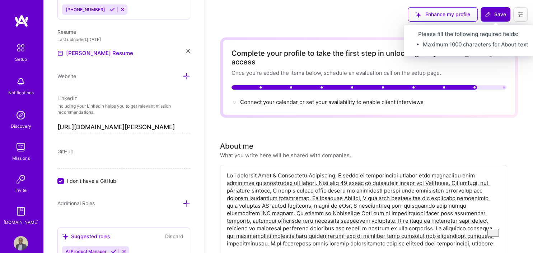
click at [496, 14] on span "Save" at bounding box center [495, 14] width 21 height 7
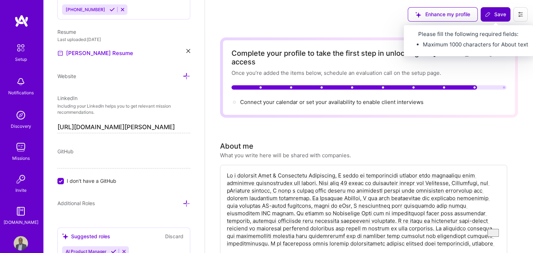
click at [496, 12] on span "Save" at bounding box center [495, 14] width 21 height 7
click at [496, 14] on span "Save" at bounding box center [495, 14] width 21 height 7
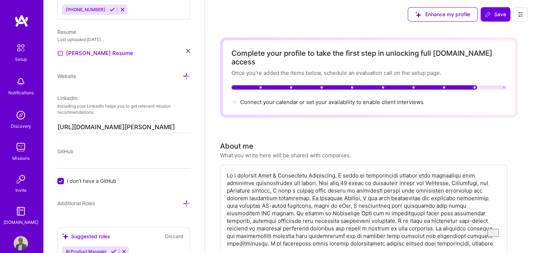
click at [324, 171] on textarea "To enrich screen reader interactions, please activate Accessibility in Grammarl…" at bounding box center [363, 209] width 275 height 77
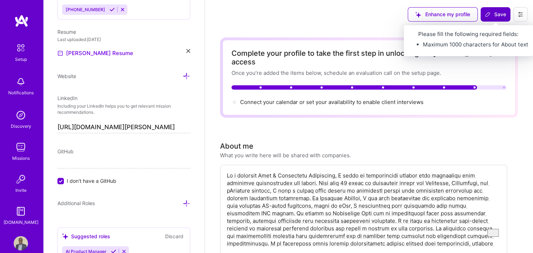
click at [489, 11] on icon at bounding box center [488, 14] width 6 height 6
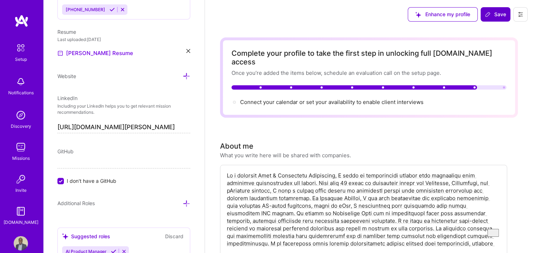
click at [489, 11] on icon at bounding box center [488, 14] width 6 height 6
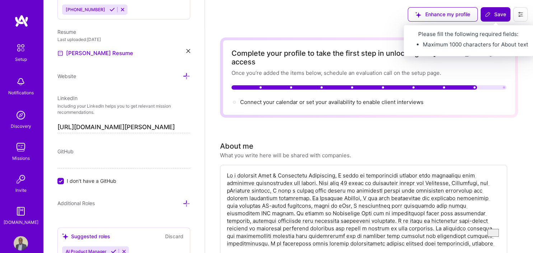
click at [499, 13] on span "Save" at bounding box center [495, 14] width 21 height 7
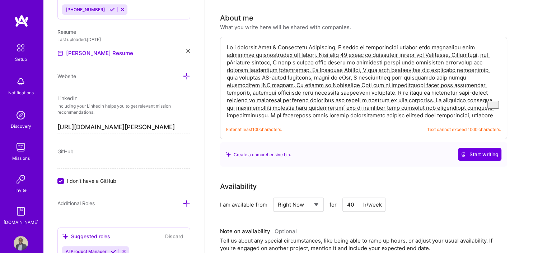
scroll to position [130, 0]
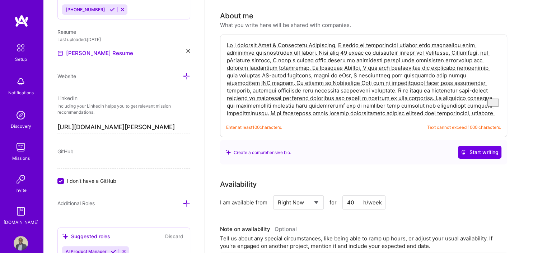
click at [440, 102] on textarea "To enrich screen reader interactions, please activate Accessibility in Grammarl…" at bounding box center [363, 79] width 275 height 77
click at [443, 123] on span "Text cannot exceed 1000 characters." at bounding box center [464, 127] width 74 height 8
drag, startPoint x: 228, startPoint y: 36, endPoint x: 508, endPoint y: 133, distance: 296.7
click at [501, 117] on textarea "To enrich screen reader interactions, please activate Accessibility in Grammarl…" at bounding box center [363, 79] width 275 height 77
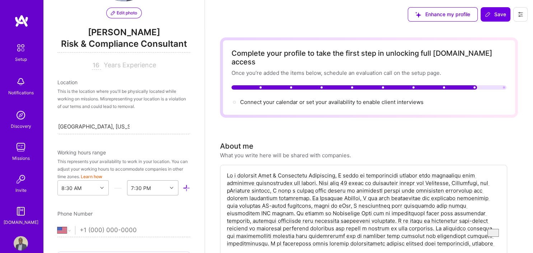
scroll to position [126, 0]
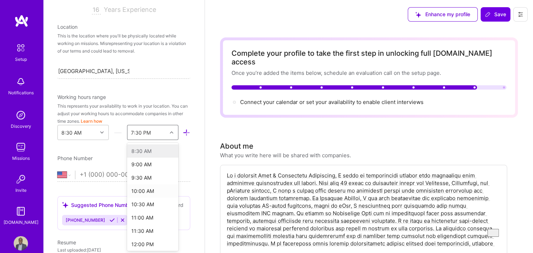
click at [174, 140] on div "option 10:00 AM focused, 4 of 48. 48 results available. Use Up and Down to choo…" at bounding box center [152, 132] width 51 height 15
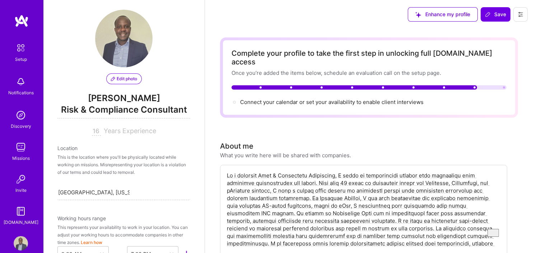
scroll to position [0, 0]
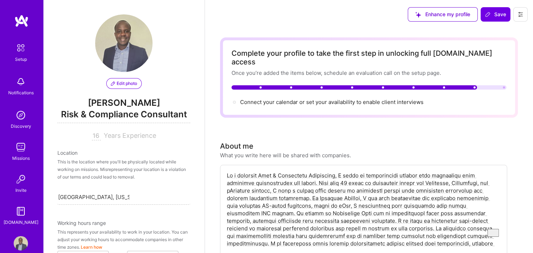
click at [20, 91] on div "Notifications" at bounding box center [21, 93] width 26 height 8
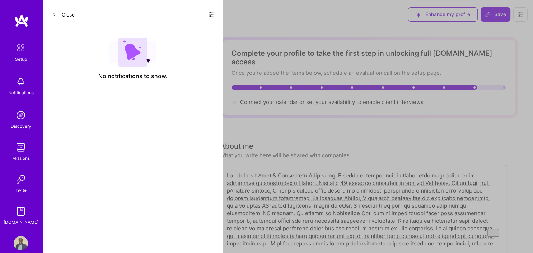
click at [19, 123] on div "Discovery" at bounding box center [21, 126] width 20 height 8
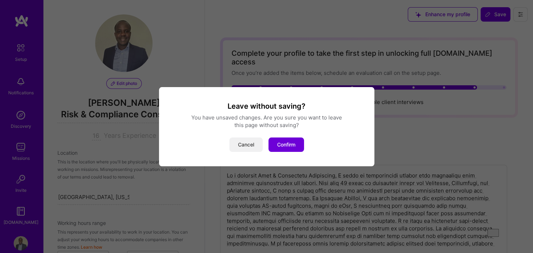
click at [248, 143] on button "Cancel" at bounding box center [246, 144] width 33 height 14
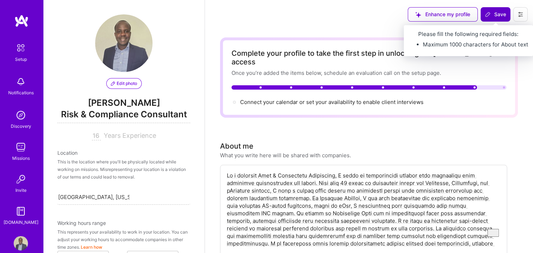
click at [496, 15] on span "Save" at bounding box center [495, 14] width 21 height 7
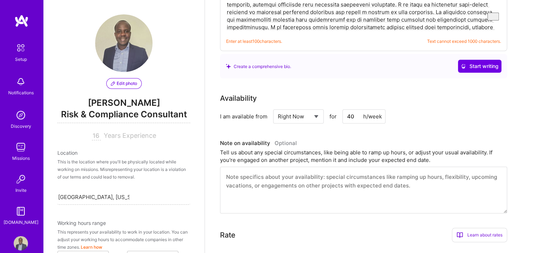
scroll to position [218, 0]
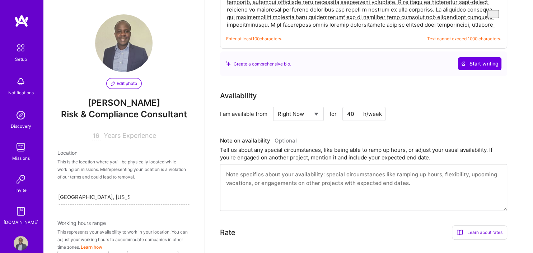
click at [475, 168] on textarea at bounding box center [363, 187] width 287 height 47
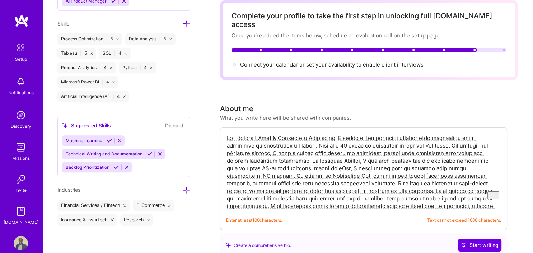
scroll to position [0, 0]
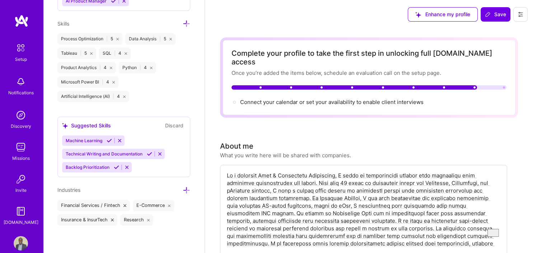
click at [489, 15] on icon at bounding box center [488, 14] width 6 height 6
click at [501, 20] on button "Save" at bounding box center [496, 14] width 30 height 14
click at [448, 19] on div "Enhance my profile" at bounding box center [443, 14] width 70 height 14
click at [518, 15] on button at bounding box center [521, 14] width 14 height 14
click at [485, 19] on button "Save" at bounding box center [496, 14] width 30 height 14
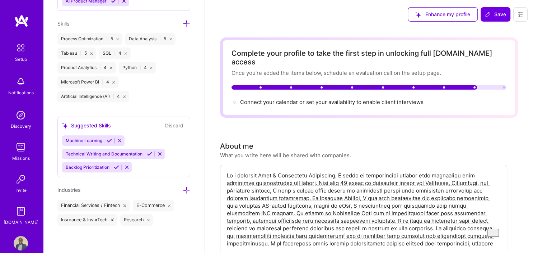
click at [461, 37] on div "Complete your profile to take the first step in unlocking full A.Team access On…" at bounding box center [369, 77] width 298 height 80
click at [431, 16] on div "Enhance my profile" at bounding box center [443, 14] width 70 height 14
click at [417, 19] on div "Enhance my profile" at bounding box center [443, 14] width 70 height 14
click at [309, 83] on div "Complete your profile to take the first step in unlocking full A.Team access On…" at bounding box center [369, 77] width 275 height 57
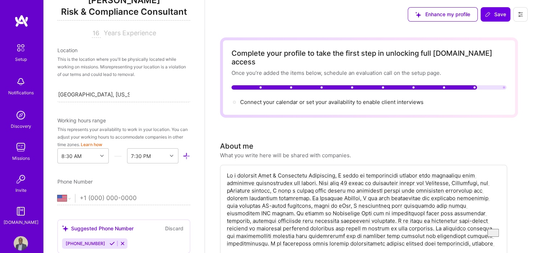
click at [15, 51] on img at bounding box center [20, 47] width 15 height 15
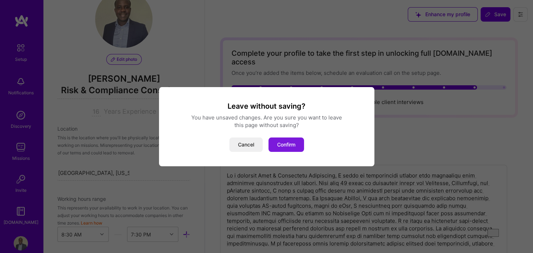
scroll to position [23, 0]
click at [288, 142] on button "Confirm" at bounding box center [287, 144] width 36 height 14
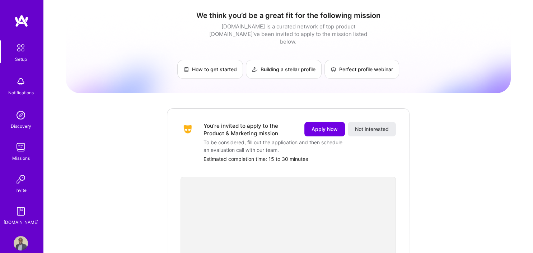
click at [20, 83] on img at bounding box center [21, 81] width 14 height 14
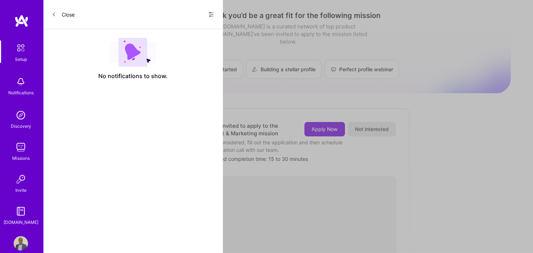
click at [21, 124] on div "Discovery" at bounding box center [21, 126] width 20 height 8
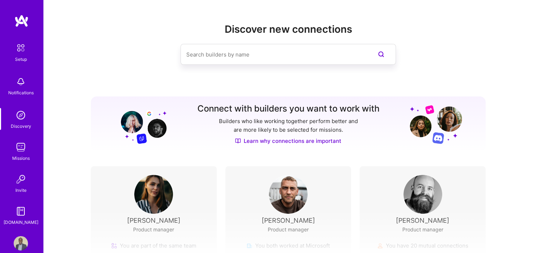
click at [21, 148] on img at bounding box center [21, 147] width 14 height 14
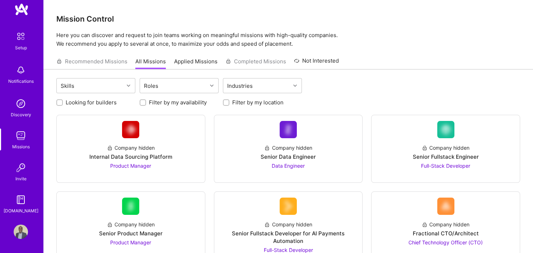
click at [19, 38] on img at bounding box center [20, 36] width 15 height 15
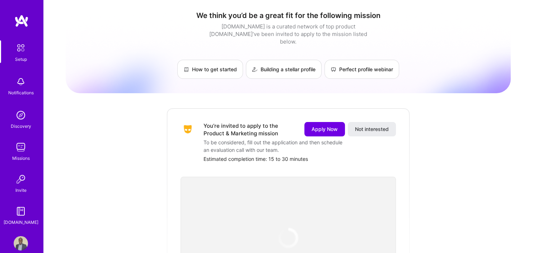
click at [20, 87] on img at bounding box center [21, 81] width 14 height 14
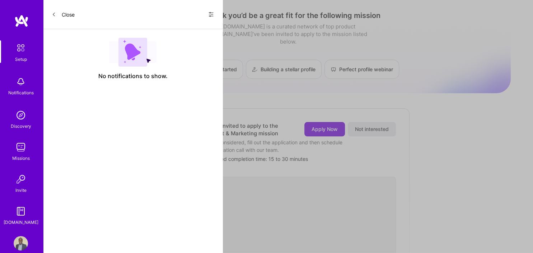
click at [23, 123] on div "Discovery" at bounding box center [21, 126] width 20 height 8
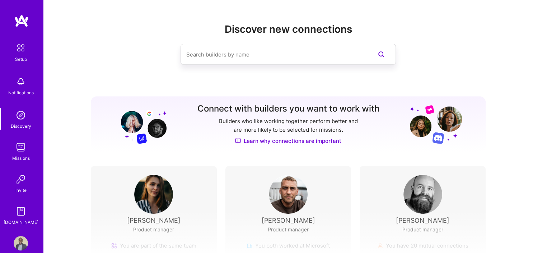
click at [22, 151] on img at bounding box center [21, 147] width 14 height 14
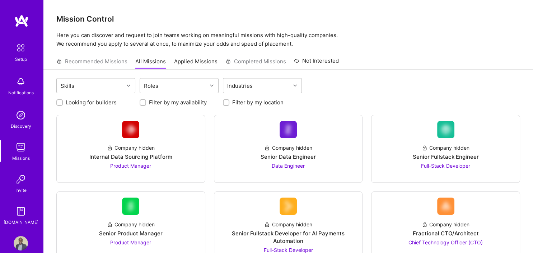
click at [17, 244] on img at bounding box center [21, 243] width 14 height 14
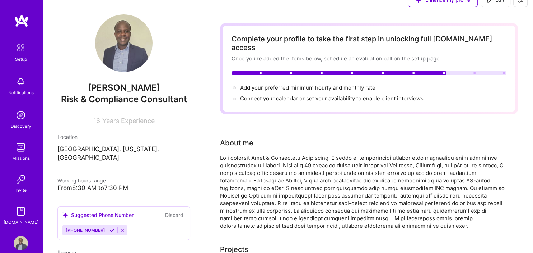
scroll to position [15, 0]
click at [303, 94] on span "Connect your calendar or set your availability to enable client interviews →" at bounding box center [335, 97] width 190 height 7
select select "US"
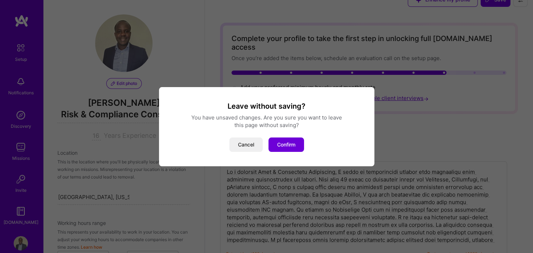
scroll to position [336, 0]
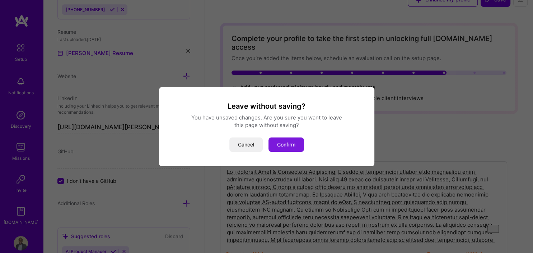
click at [290, 143] on button "Confirm" at bounding box center [287, 144] width 36 height 14
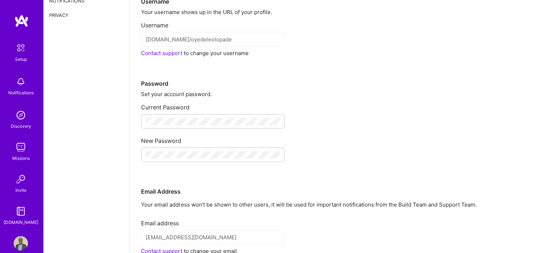
scroll to position [53, 0]
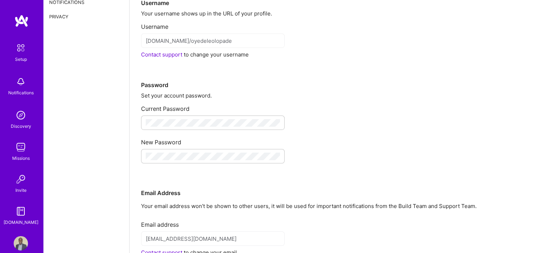
click at [369, 117] on div at bounding box center [331, 122] width 381 height 14
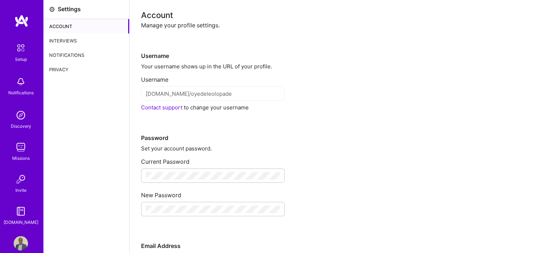
scroll to position [0, 0]
click at [60, 40] on div "Interviews" at bounding box center [86, 41] width 86 height 14
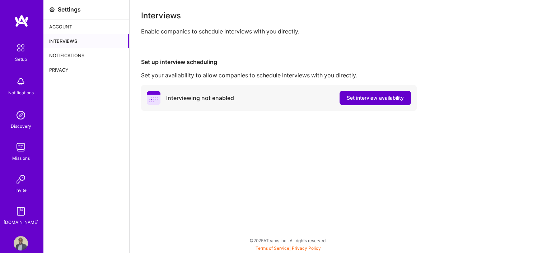
click at [373, 94] on span "Set interview availability" at bounding box center [375, 97] width 57 height 7
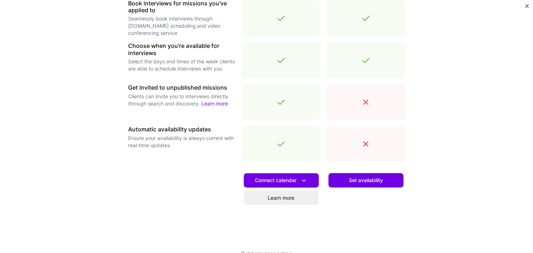
scroll to position [250, 0]
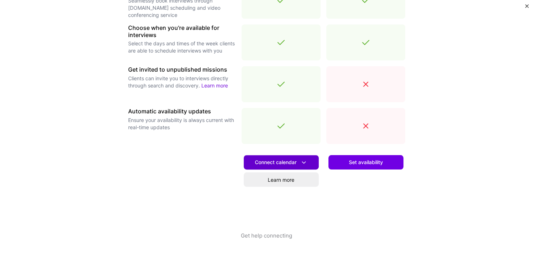
click at [305, 161] on icon at bounding box center [304, 162] width 8 height 8
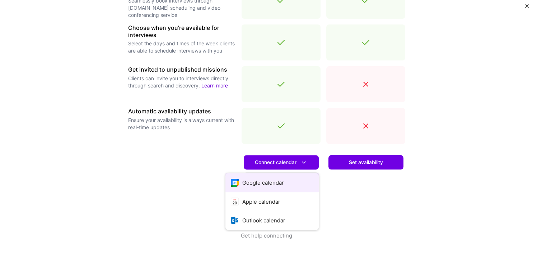
click at [282, 184] on button "Google calendar" at bounding box center [272, 182] width 93 height 19
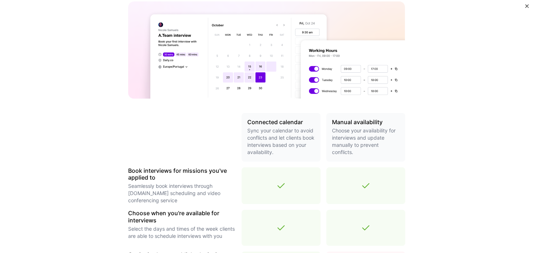
scroll to position [0, 0]
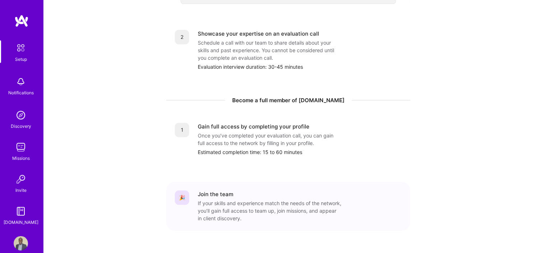
scroll to position [304, 0]
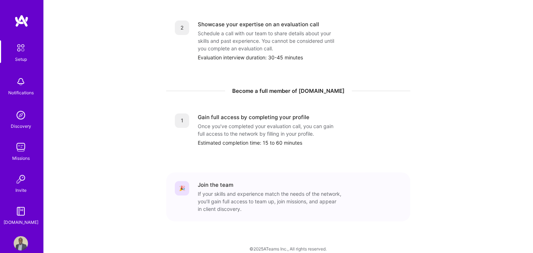
click at [23, 152] on img at bounding box center [21, 147] width 14 height 14
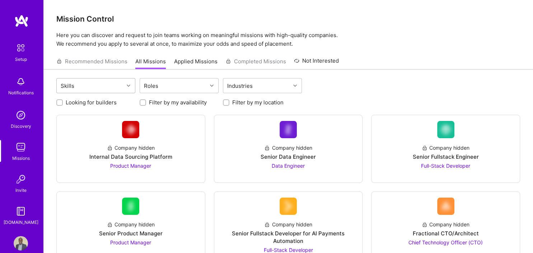
click at [77, 82] on input "text" at bounding box center [77, 86] width 1 height 8
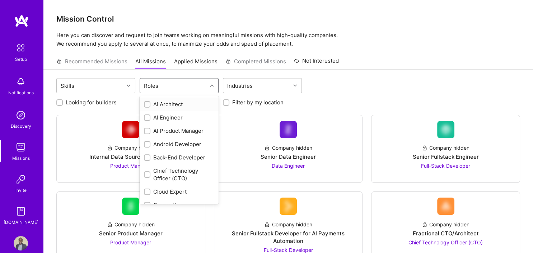
click at [150, 84] on div "Roles" at bounding box center [151, 85] width 18 height 10
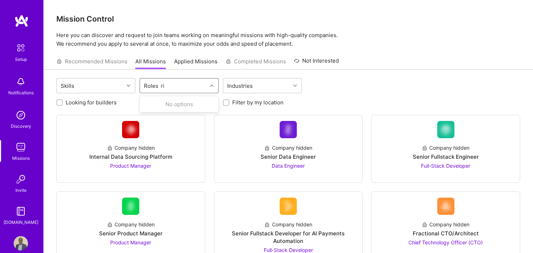
type input "r"
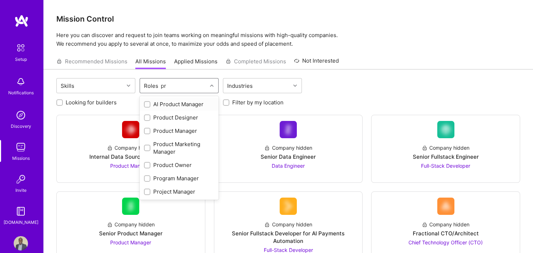
type input "pro"
click at [148, 176] on input "checkbox" at bounding box center [147, 178] width 5 height 5
checkbox input "true"
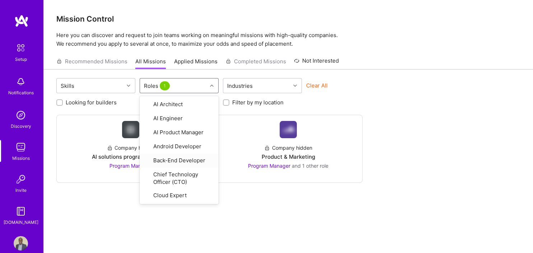
click at [400, 175] on div "Company hidden AI solutions program manager Program Manager Company hidden Prod…" at bounding box center [288, 149] width 464 height 68
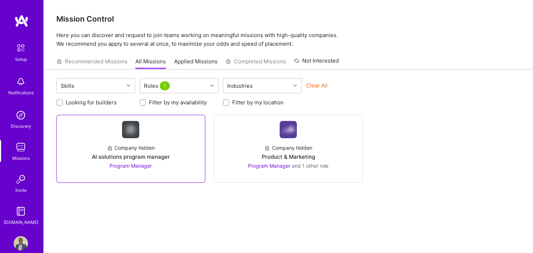
click at [146, 159] on div "AI solutions program manager" at bounding box center [131, 157] width 78 height 8
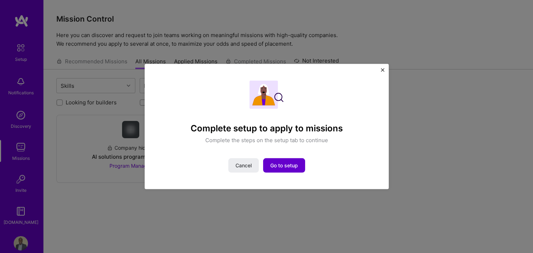
click at [286, 167] on span "Go to setup" at bounding box center [285, 165] width 28 height 7
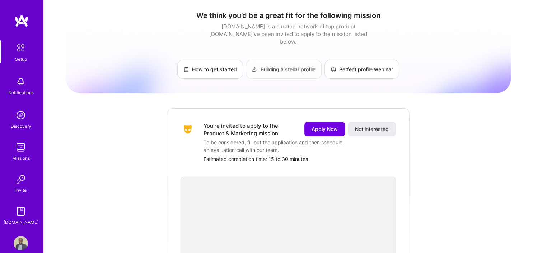
click at [274, 61] on link "Building a stellar profile" at bounding box center [284, 69] width 76 height 19
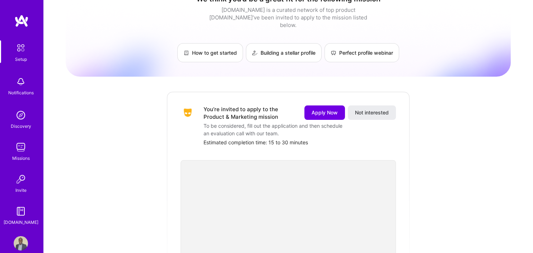
scroll to position [17, 0]
click at [333, 108] on span "Apply Now" at bounding box center [325, 111] width 26 height 7
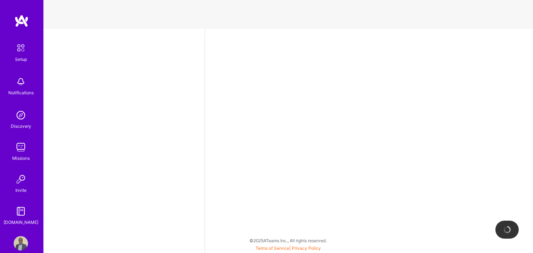
select select "US"
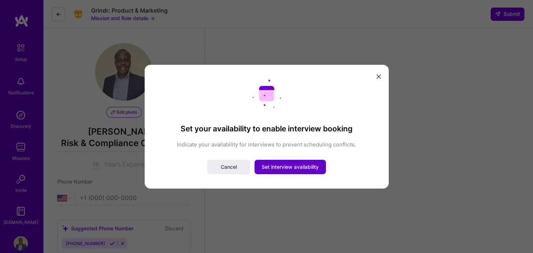
click at [305, 162] on button "Set interview availability" at bounding box center [290, 166] width 71 height 14
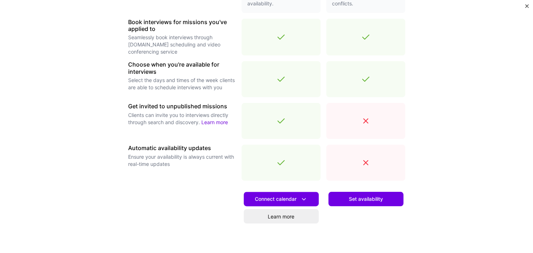
scroll to position [250, 0]
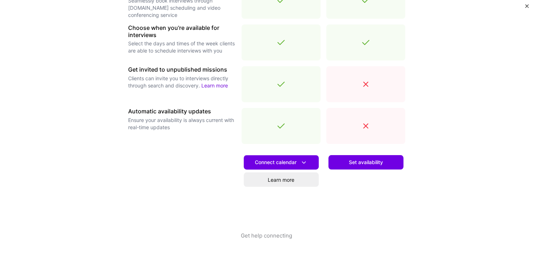
click at [42, 189] on div "Make interview scheduling effortless Choose how you want clients to schedule in…" at bounding box center [266, 126] width 533 height 253
click at [368, 162] on span "Set availability" at bounding box center [366, 161] width 34 height 7
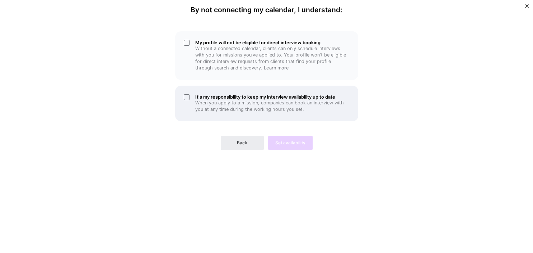
click at [186, 97] on div "It's my responsibility to keep my interview availability up to date When you ap…" at bounding box center [266, 103] width 183 height 36
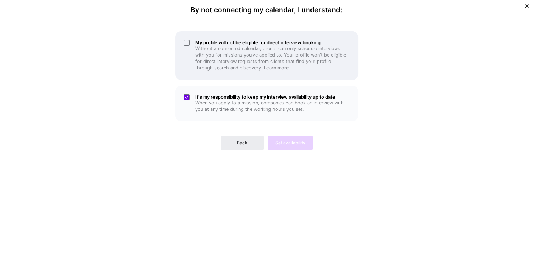
click at [185, 42] on div "My profile will not be eligible for direct interview booking Without a connecte…" at bounding box center [266, 55] width 183 height 48
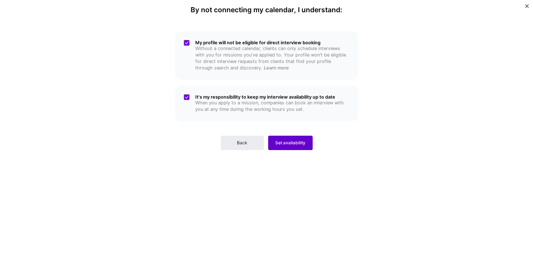
click at [295, 143] on span "Set availability" at bounding box center [291, 142] width 30 height 6
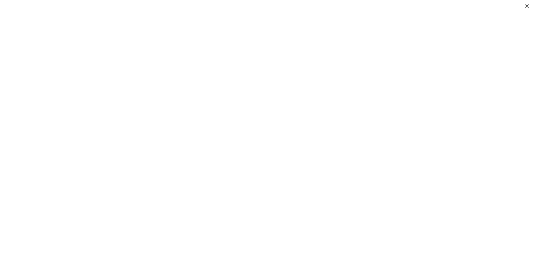
scroll to position [111, 0]
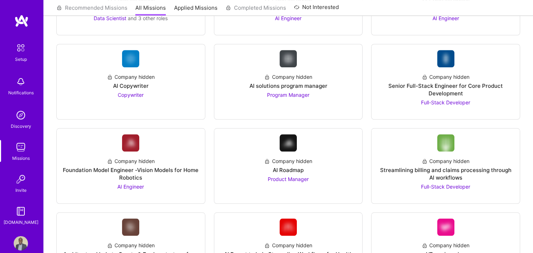
scroll to position [636, 0]
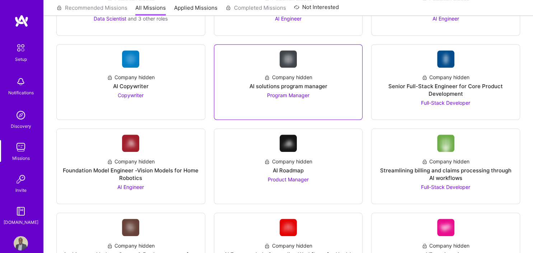
click at [296, 94] on span "Program Manager" at bounding box center [288, 95] width 42 height 6
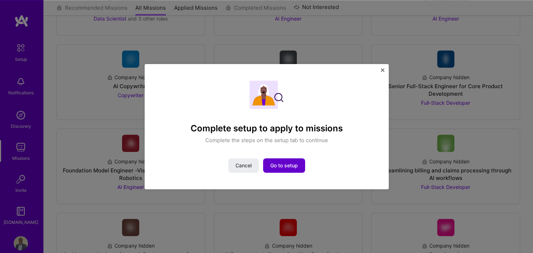
click at [295, 168] on span "Go to setup" at bounding box center [285, 165] width 28 height 7
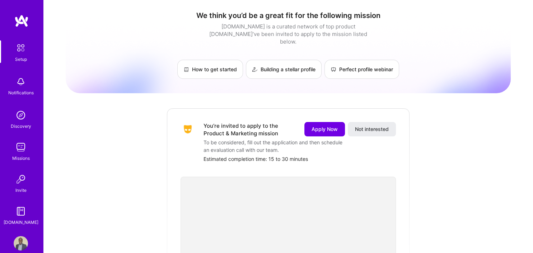
click at [21, 87] on img at bounding box center [21, 81] width 14 height 14
